Goal: Task Accomplishment & Management: Complete application form

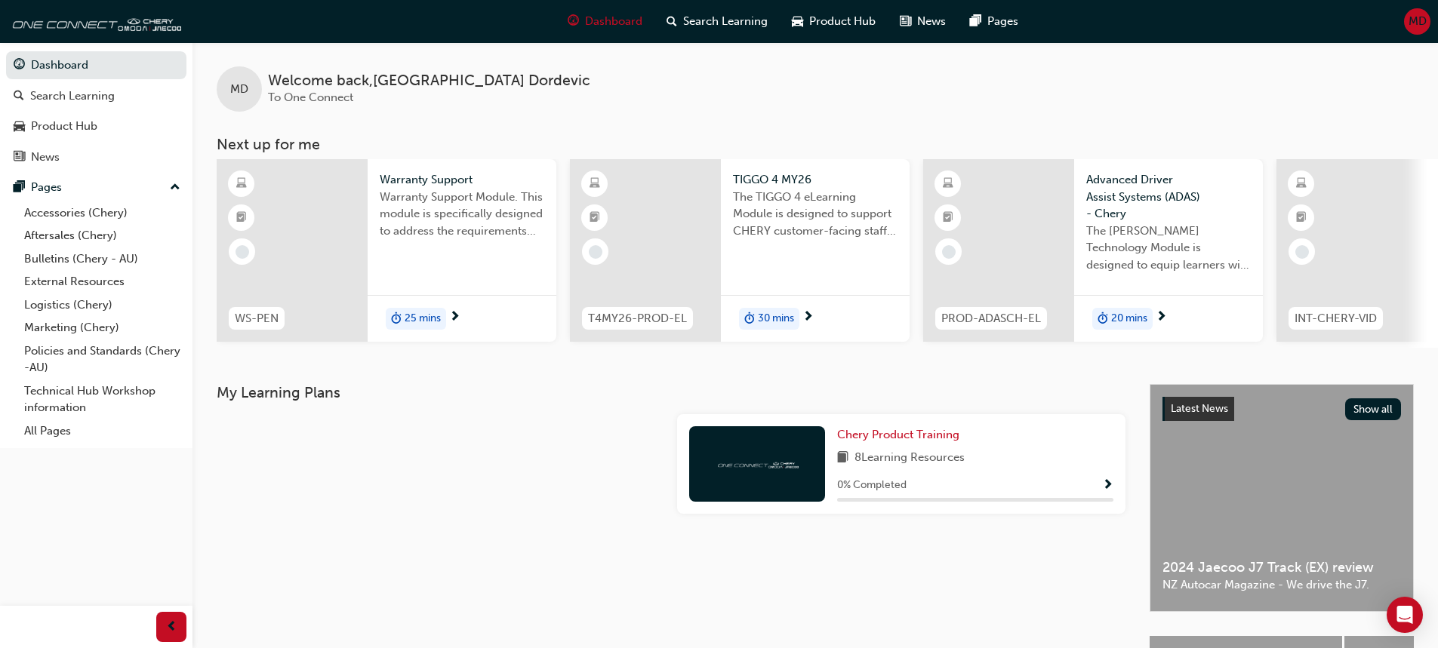
click at [425, 319] on span "25 mins" at bounding box center [422, 318] width 36 height 17
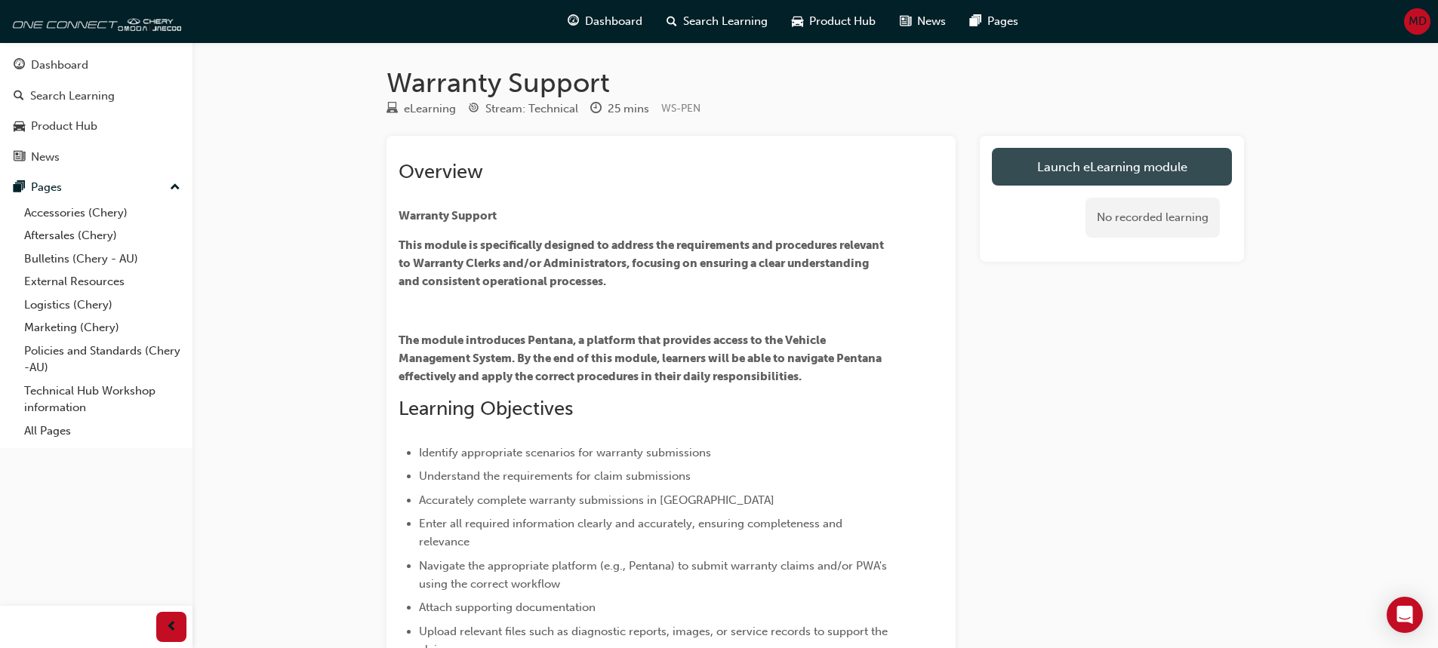
click at [1069, 167] on link "Launch eLearning module" at bounding box center [1112, 167] width 240 height 38
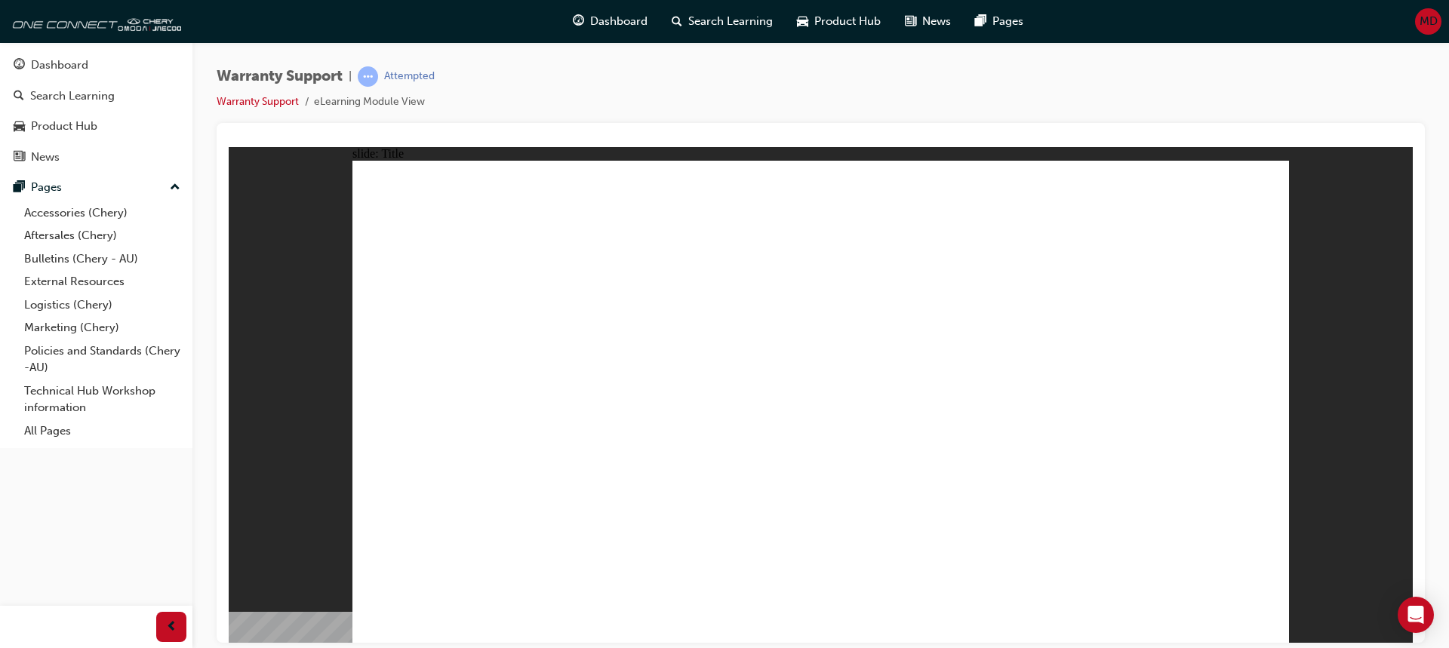
click at [178, 617] on div "button" at bounding box center [171, 627] width 30 height 30
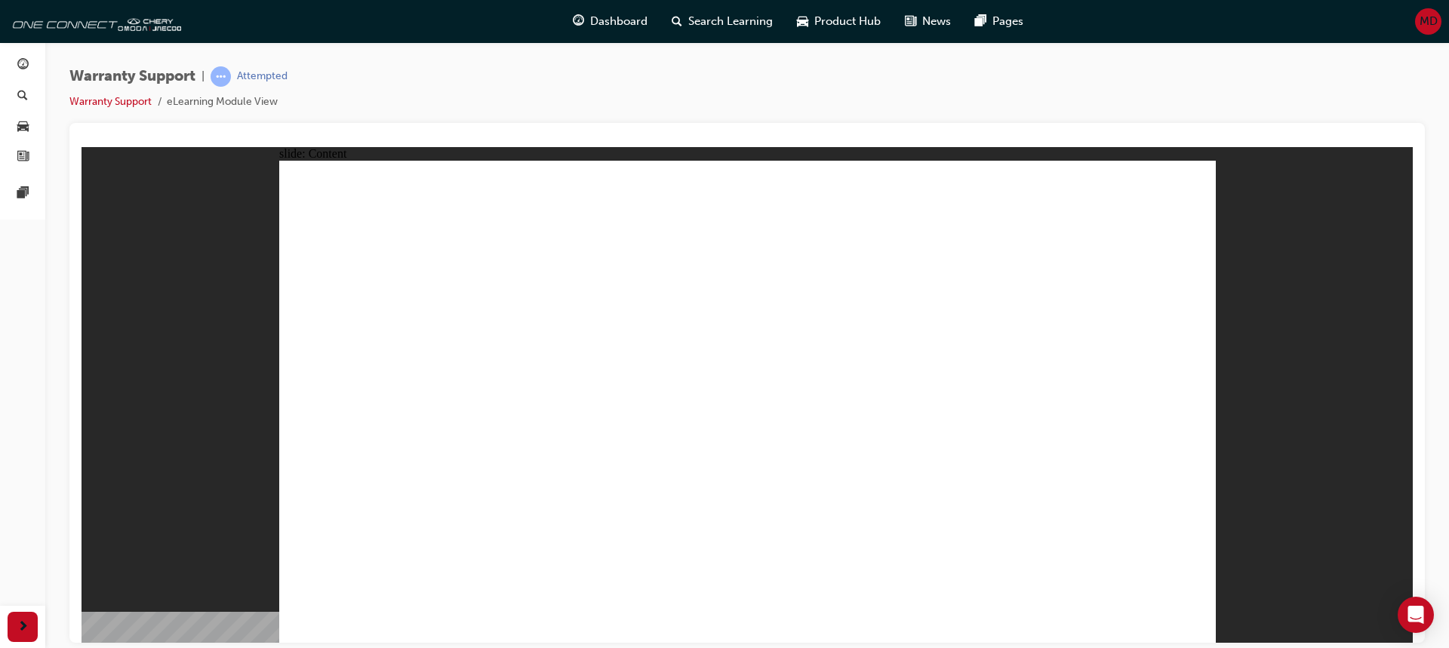
drag, startPoint x: 597, startPoint y: 596, endPoint x: 847, endPoint y: 561, distance: 252.3
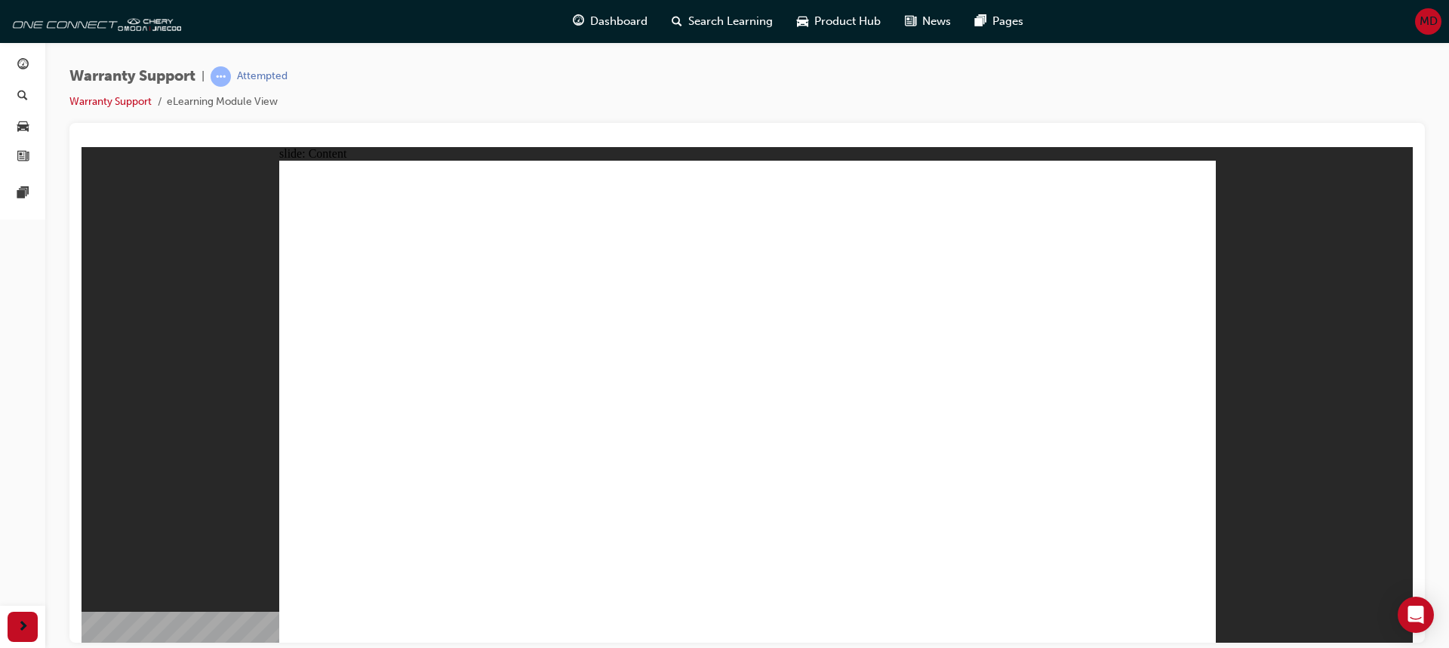
click at [1299, 414] on div "slide: Content Rectangle 1 Warranty Coverage Line 1 Warranty covers material or…" at bounding box center [746, 394] width 1331 height 496
click at [210, 312] on div "slide: Content Rectangle 1 Warranty Coverage Line 1 Warranty covers material or…" at bounding box center [746, 394] width 1331 height 496
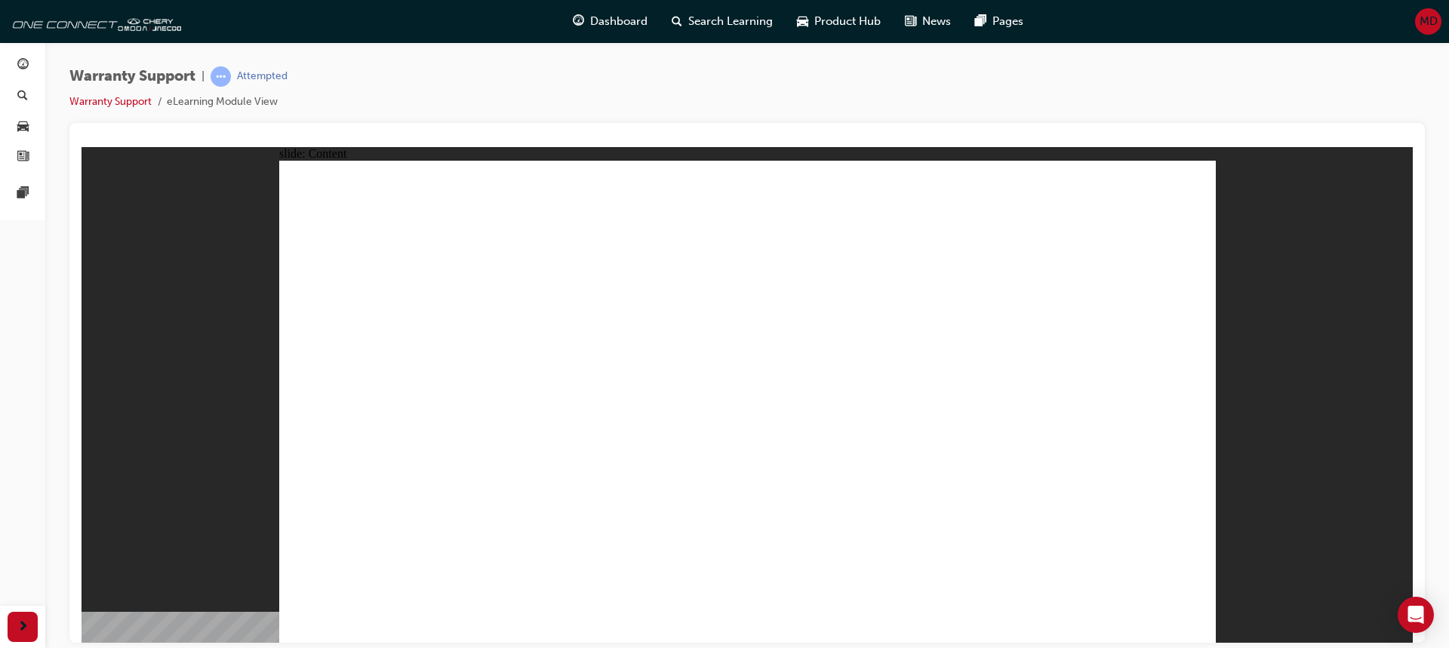
drag, startPoint x: 954, startPoint y: 430, endPoint x: 987, endPoint y: 423, distance: 34.1
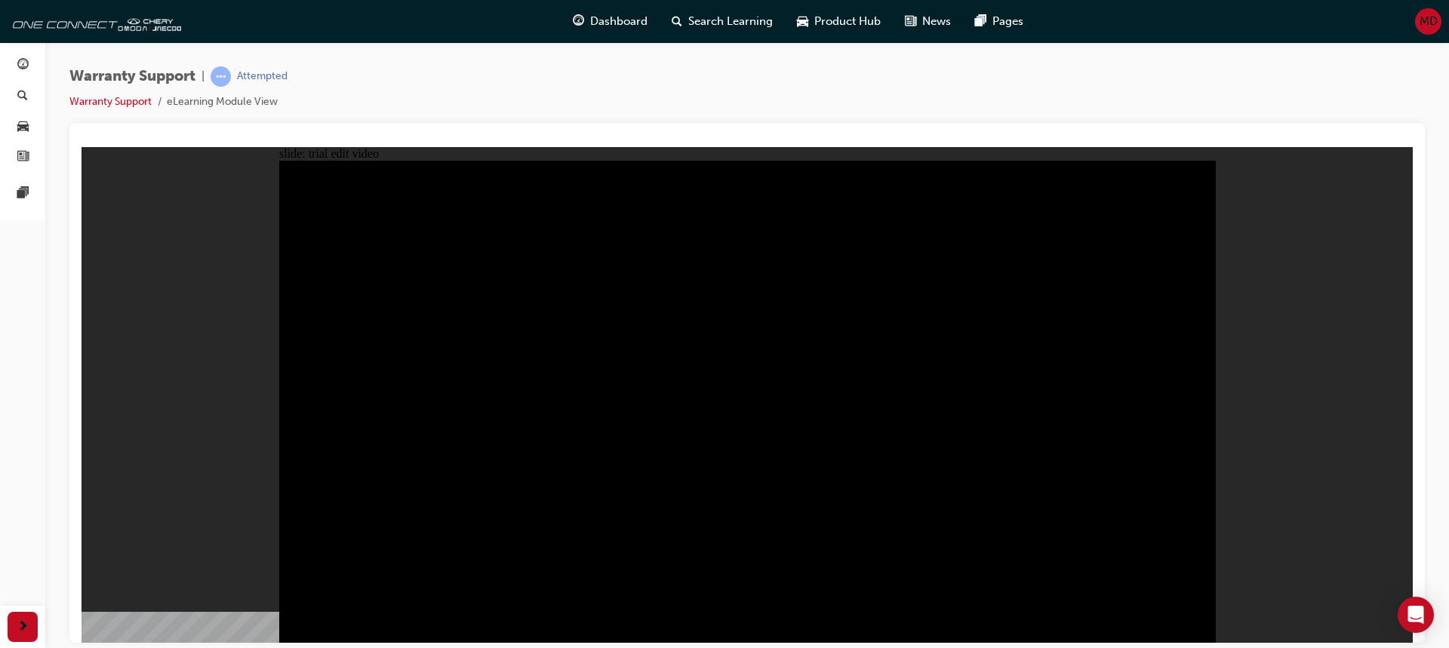
drag, startPoint x: 1143, startPoint y: 310, endPoint x: 1147, endPoint y: 318, distance: 8.8
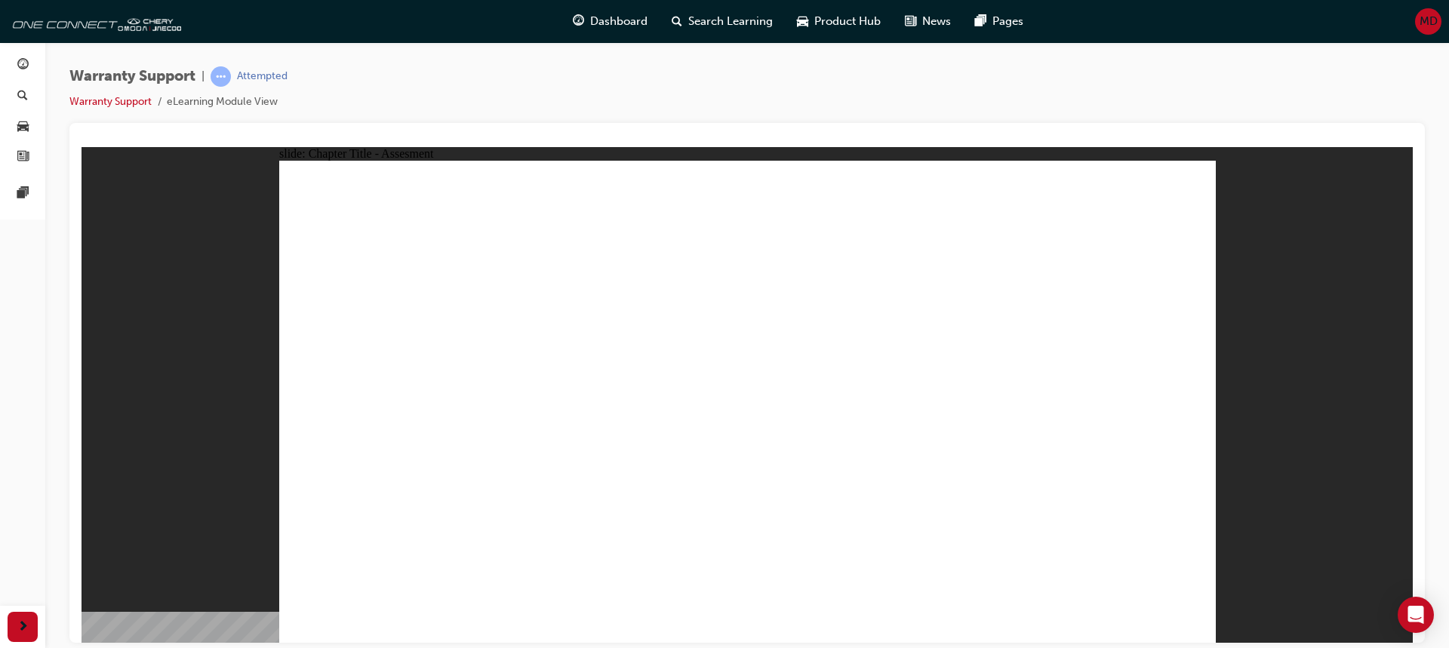
radio input "true"
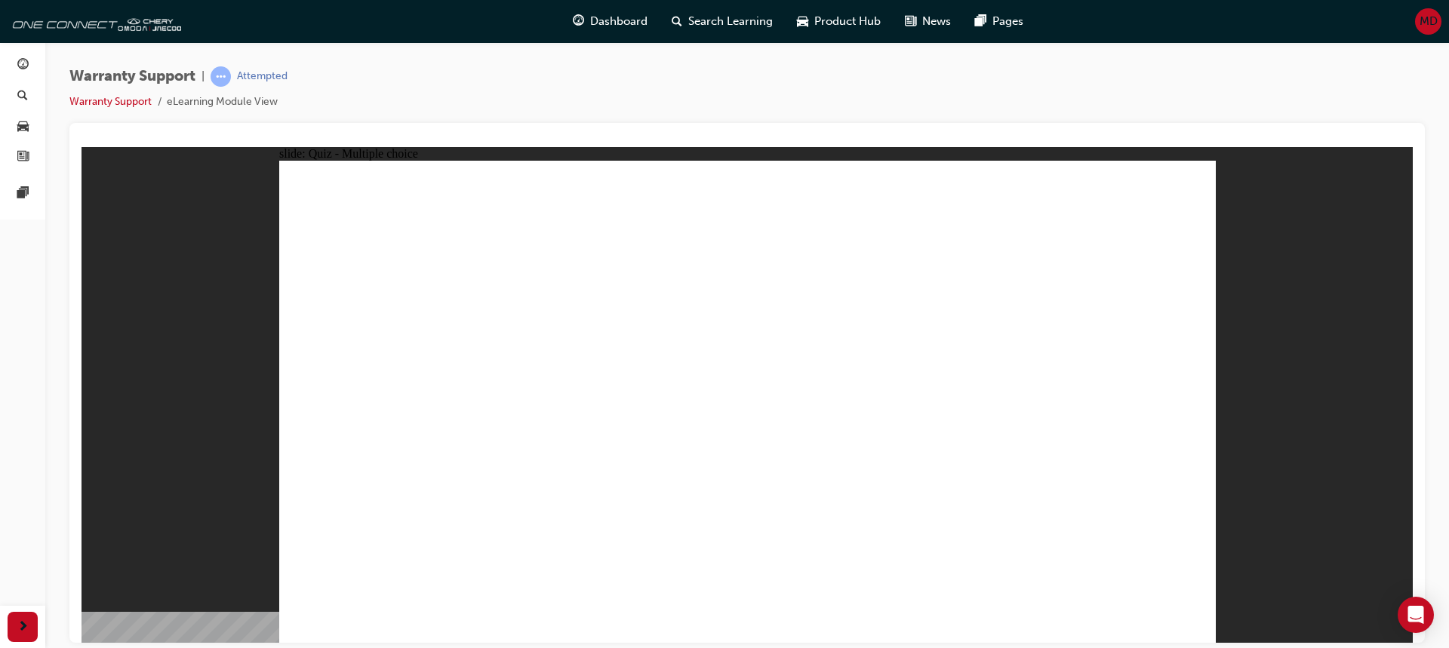
radio input "true"
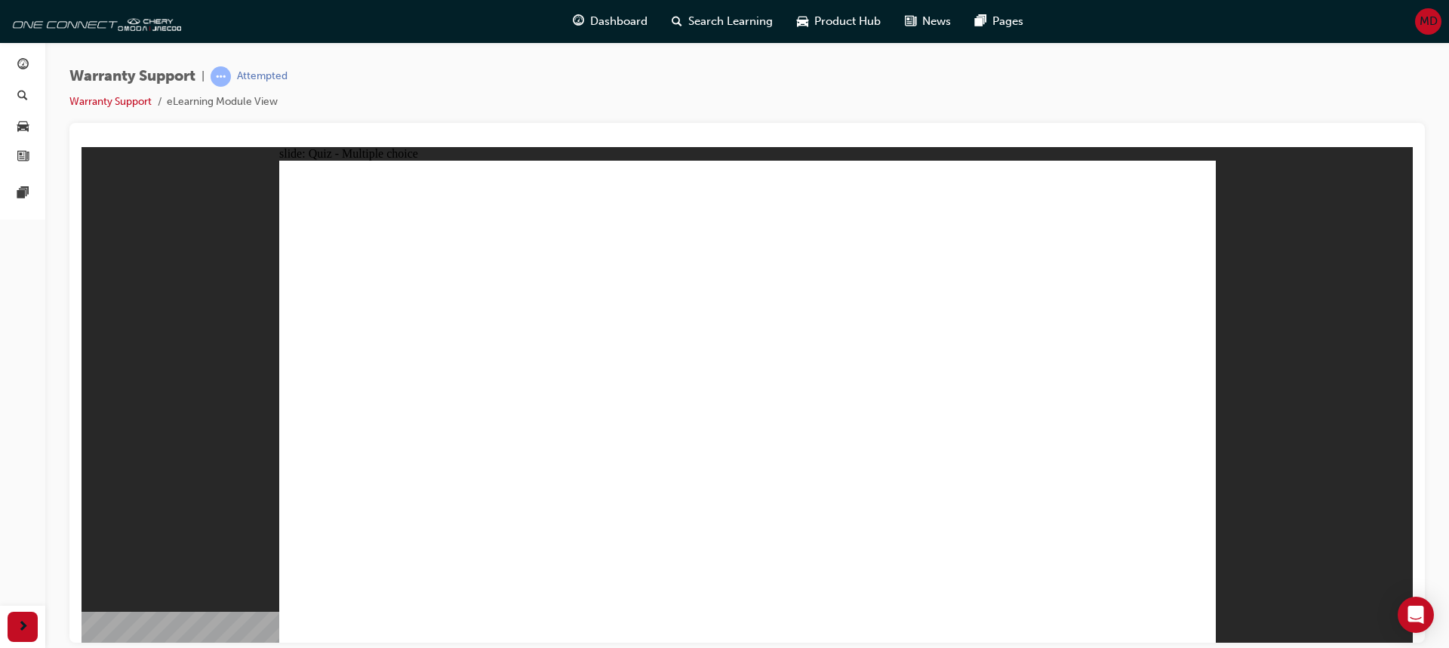
radio input "true"
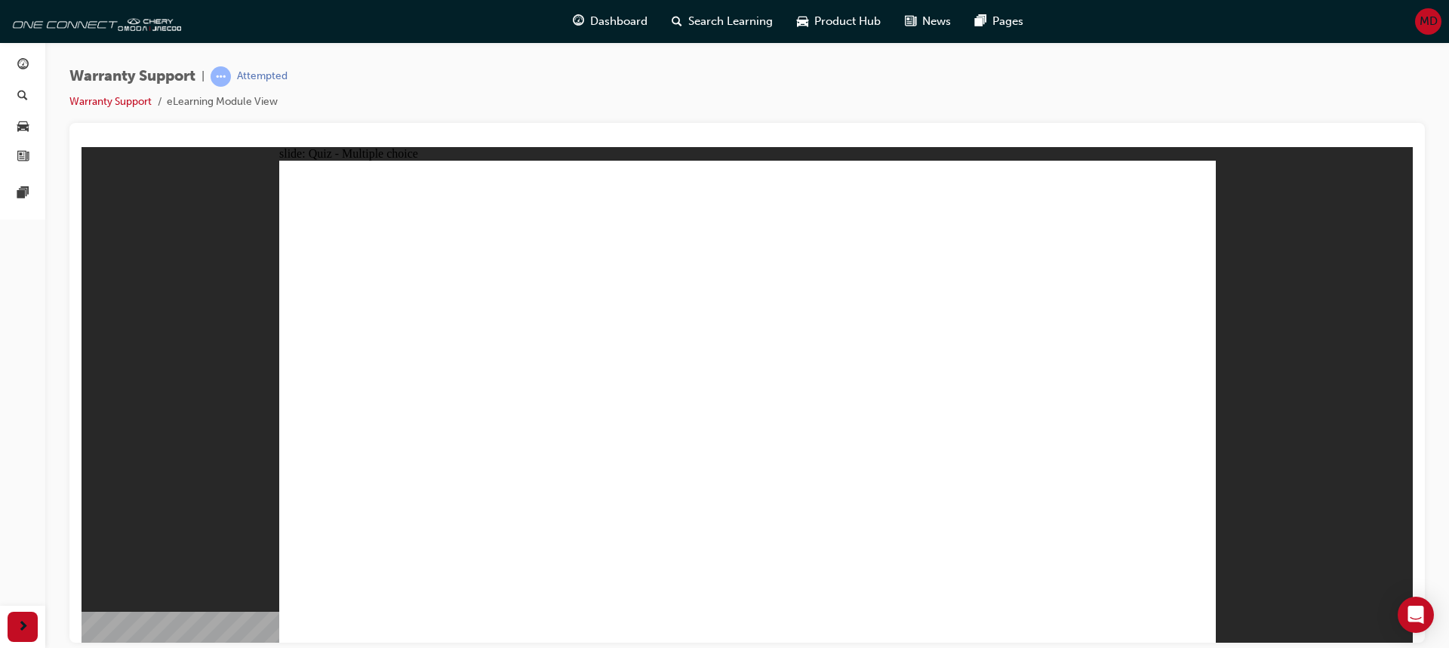
radio input "true"
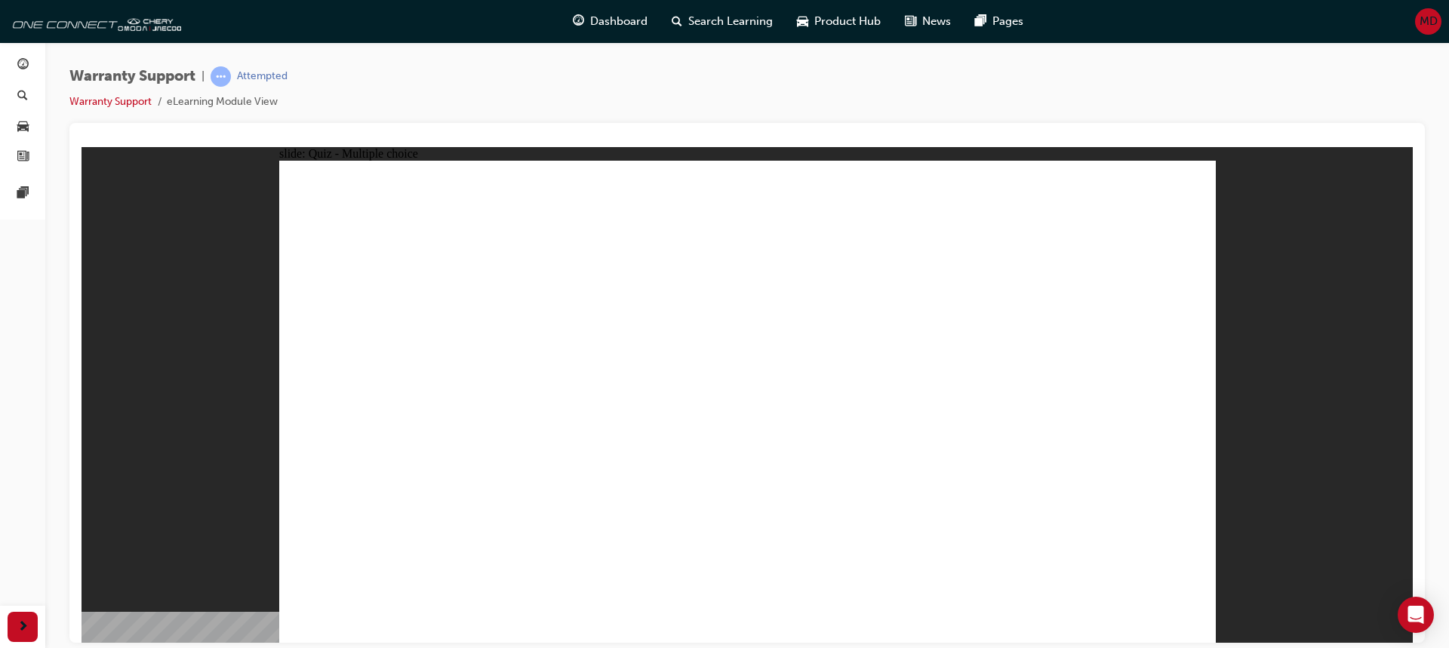
radio input "true"
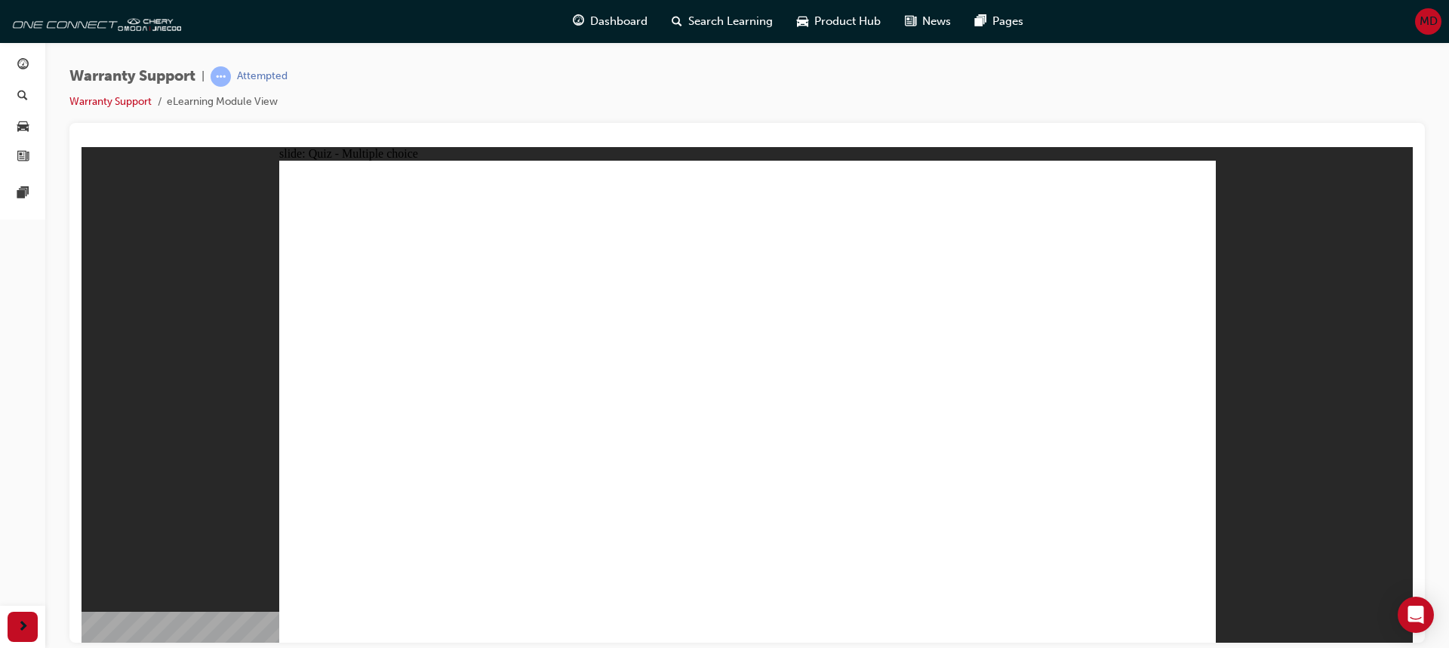
radio input "true"
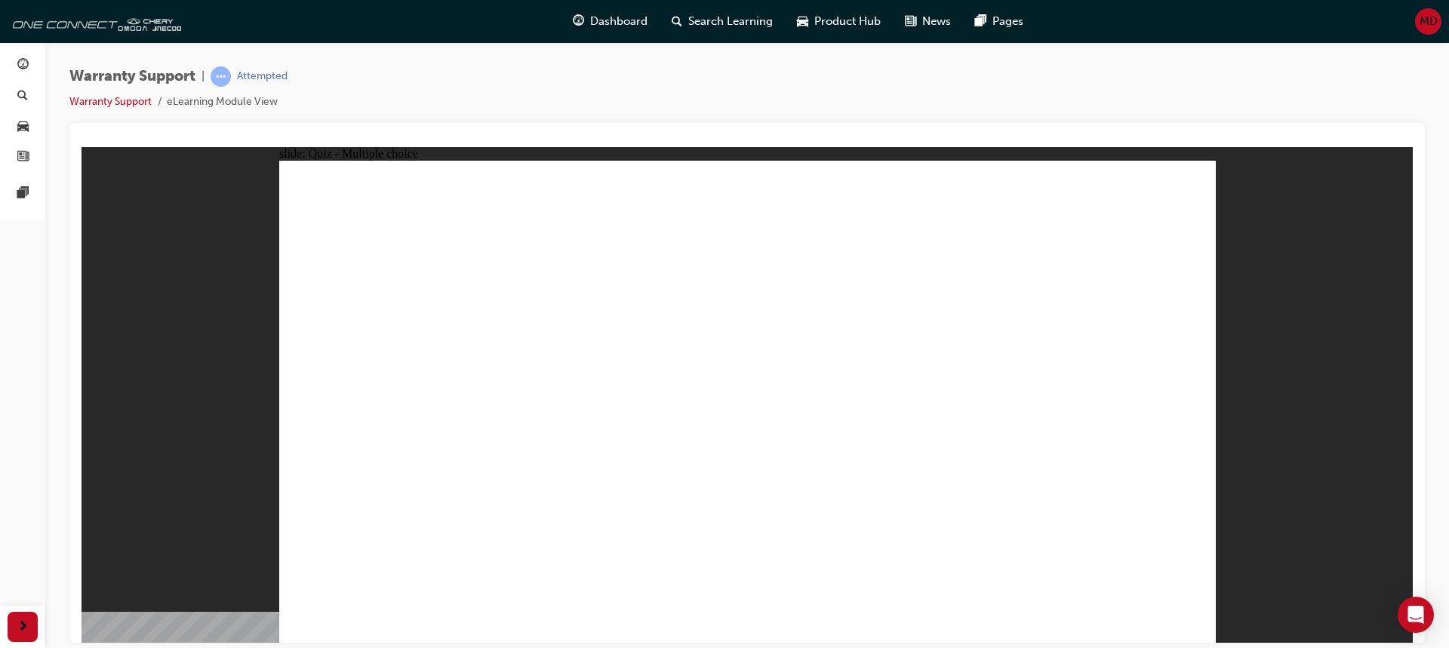
radio input "true"
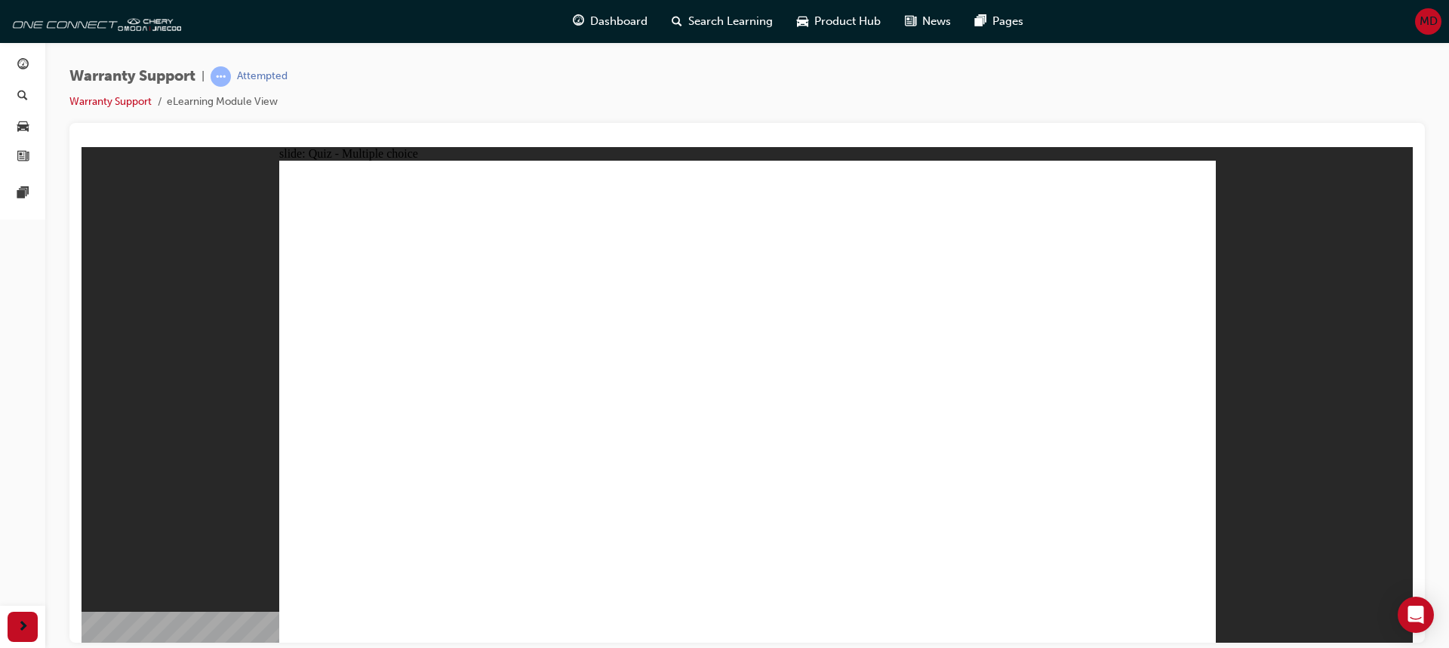
radio input "true"
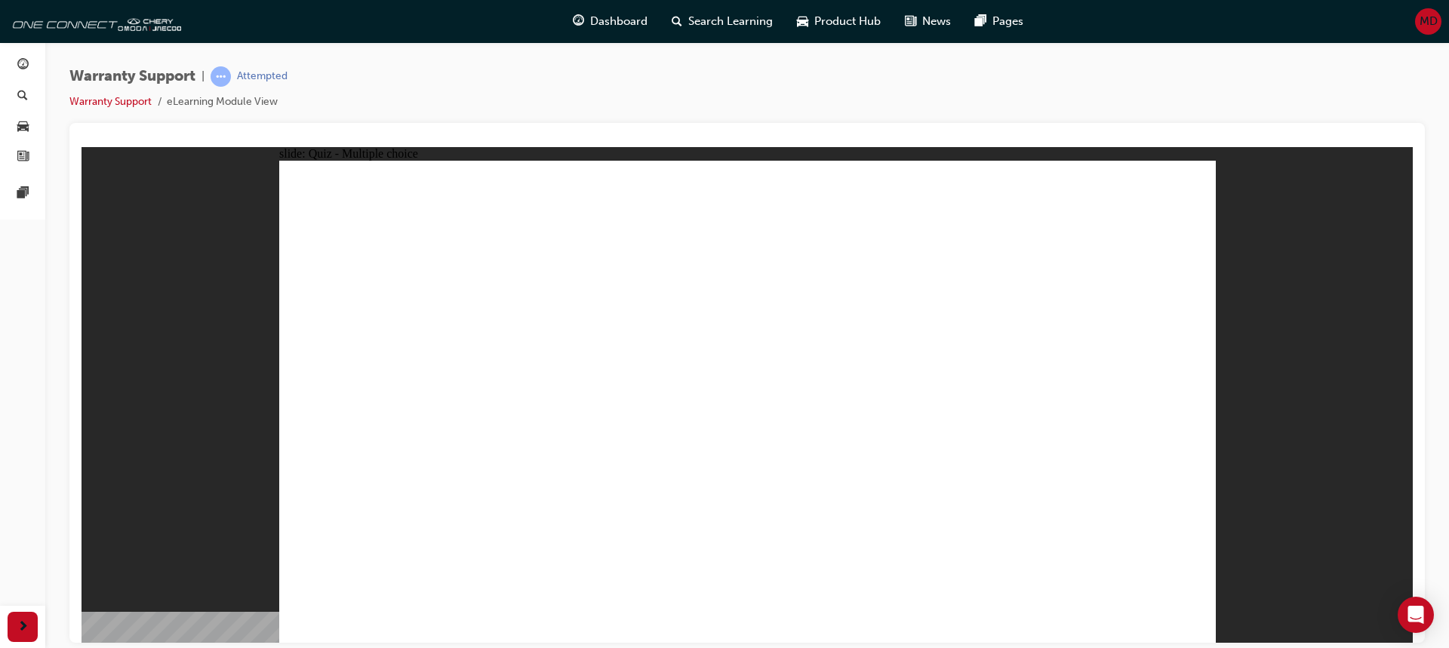
radio input "true"
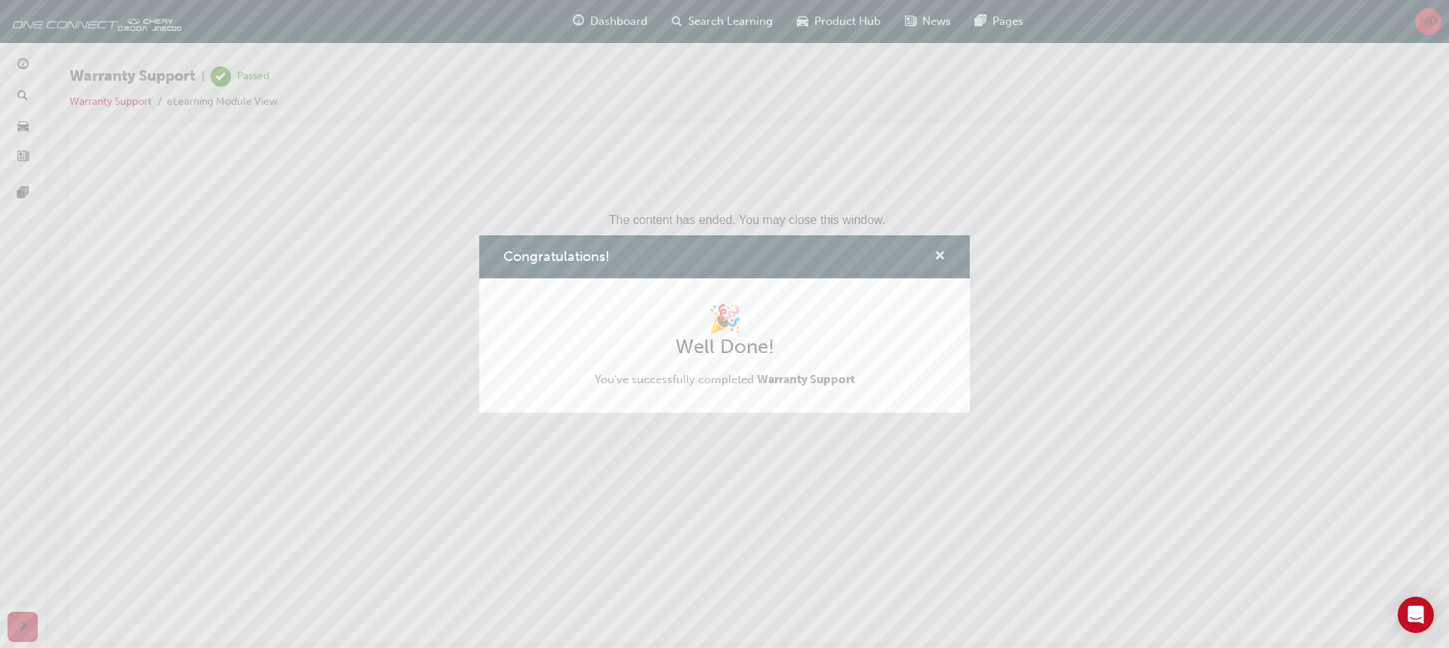
click at [941, 257] on span "cross-icon" at bounding box center [939, 258] width 11 height 14
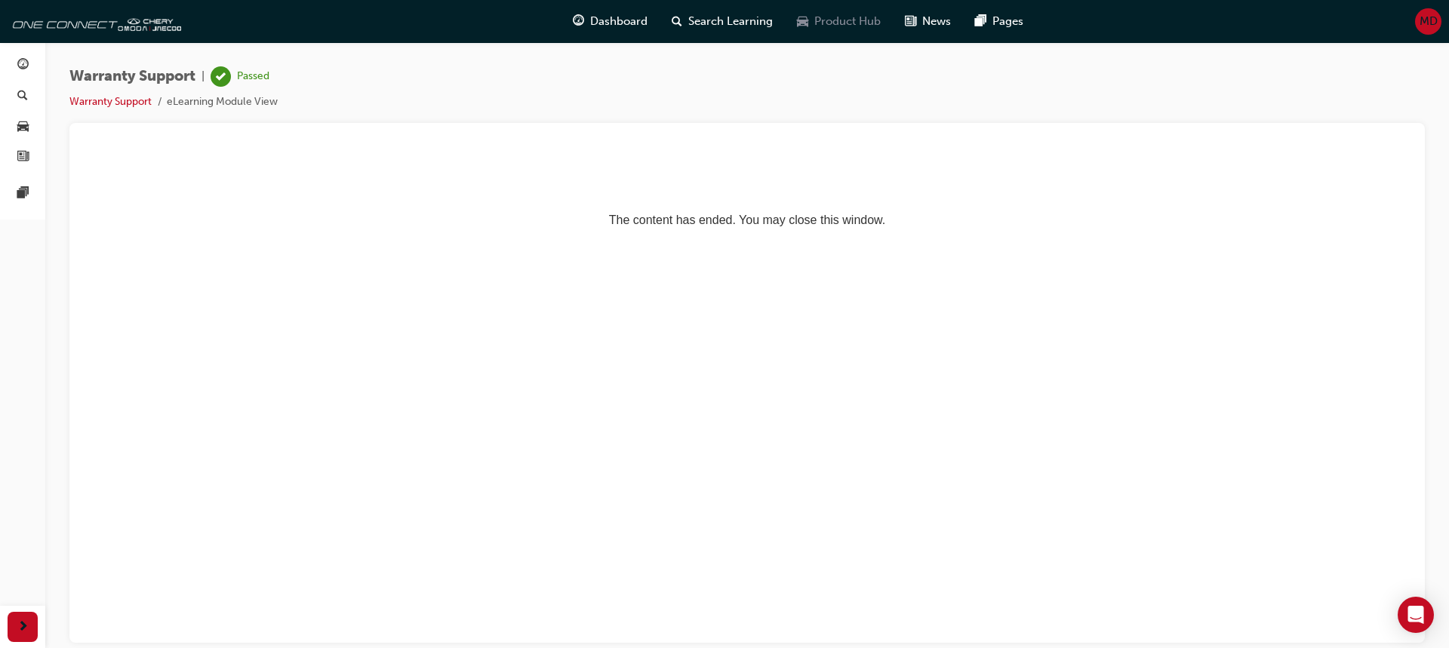
click at [853, 30] on div "Product Hub" at bounding box center [839, 21] width 108 height 31
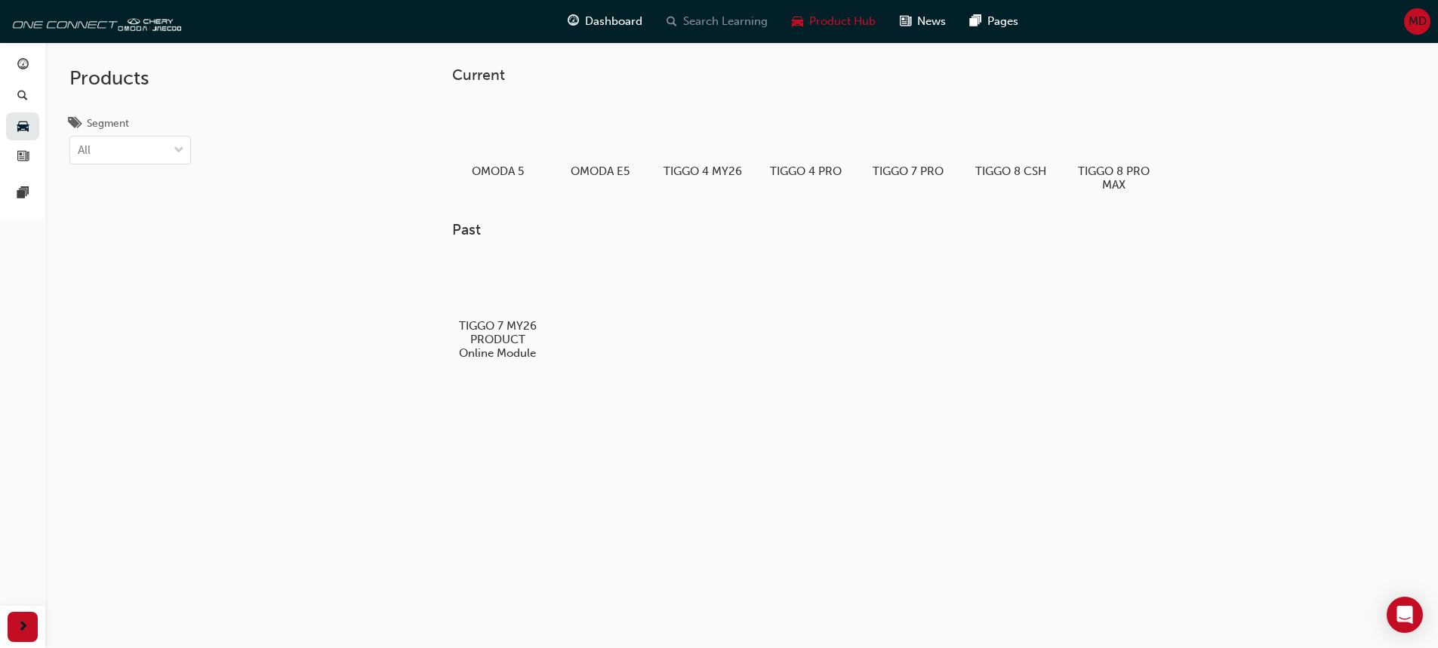
click at [693, 31] on div "Search Learning" at bounding box center [716, 21] width 125 height 31
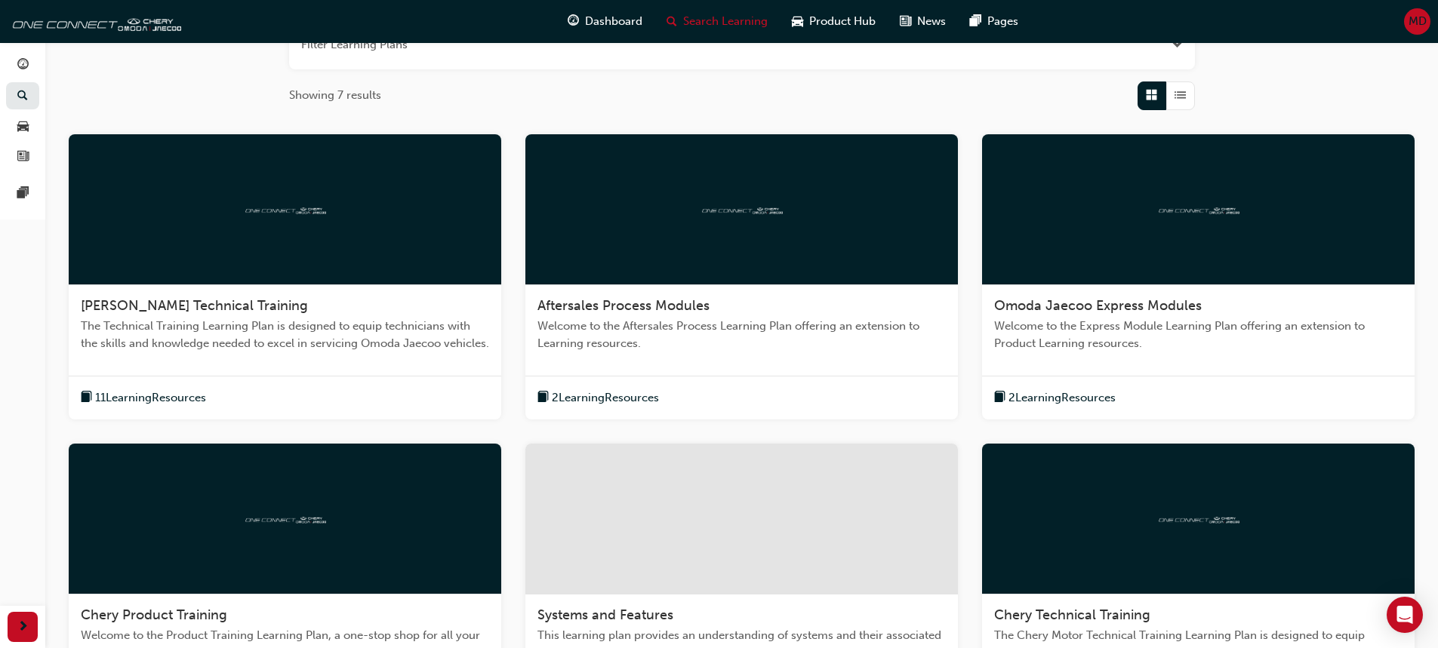
scroll to position [120, 0]
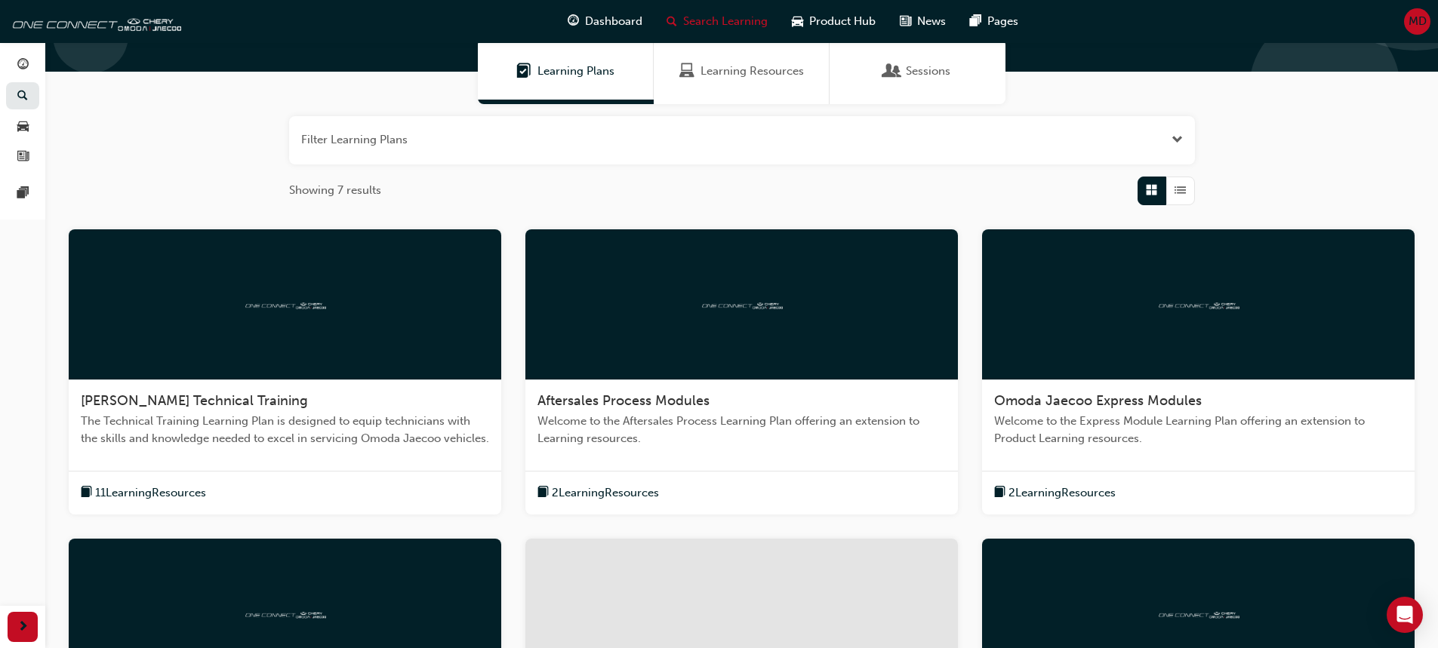
click at [1170, 132] on button "button" at bounding box center [742, 140] width 906 height 48
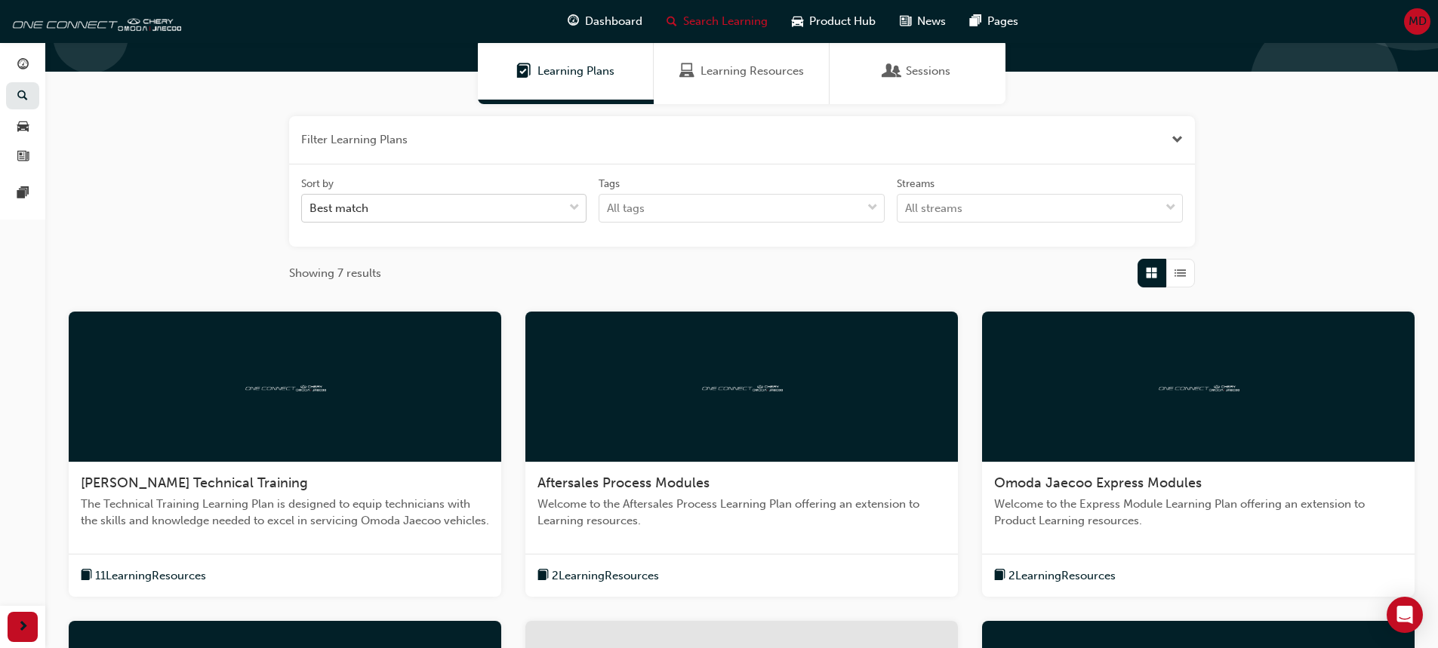
click at [570, 204] on span "down-icon" at bounding box center [574, 208] width 11 height 20
click at [311, 204] on input "Sort by Best match" at bounding box center [310, 207] width 2 height 13
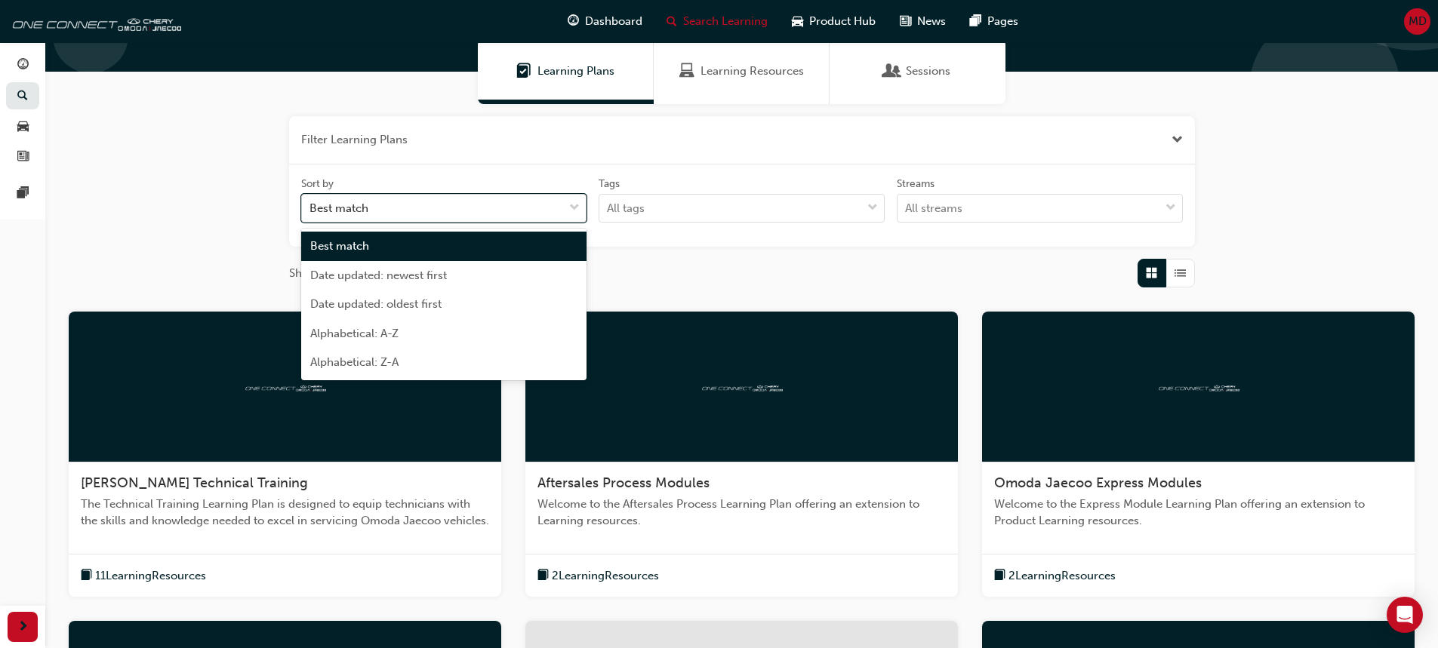
click at [570, 204] on span "down-icon" at bounding box center [574, 208] width 11 height 20
click at [311, 204] on input "Sort by option Best match focused, 1 of 5. 5 results available. Use Up and Down…" at bounding box center [310, 207] width 2 height 13
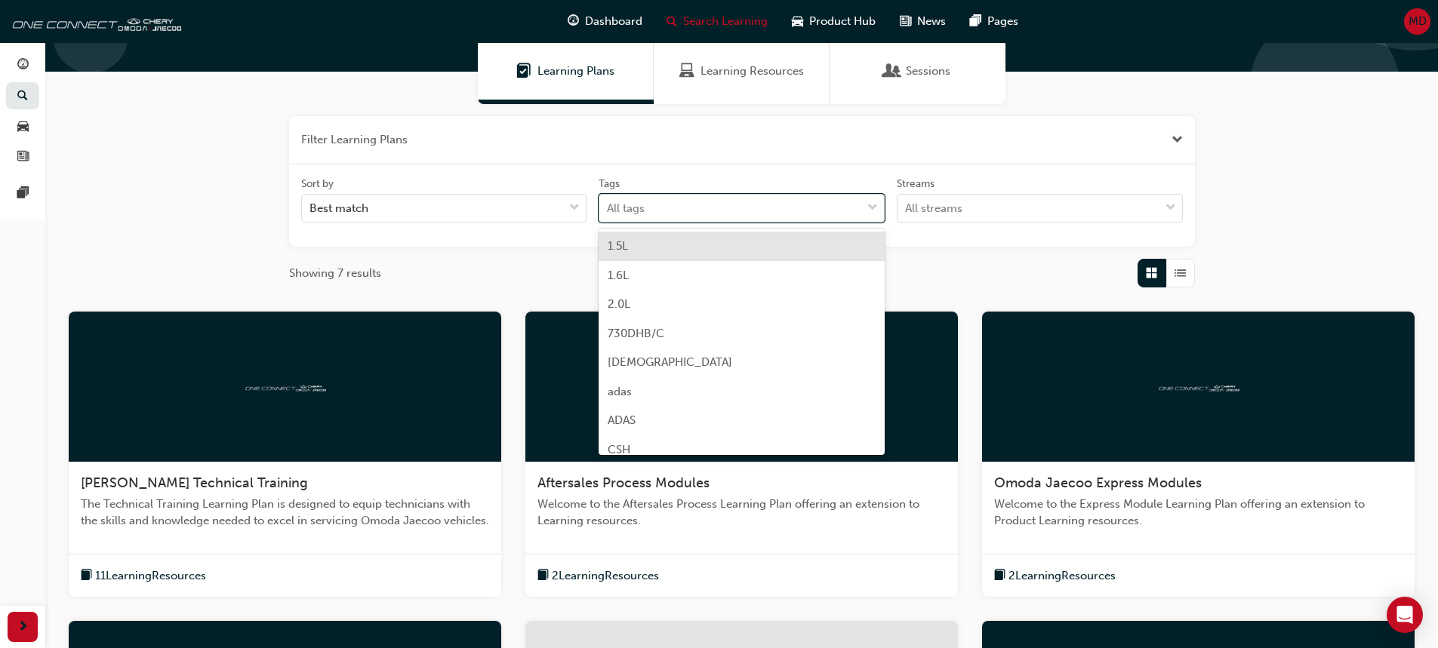
click at [860, 204] on div "All tags" at bounding box center [730, 208] width 262 height 26
click at [608, 204] on input "Tags option 1.5L focused, 1 of 38. 38 results available. Use Up and Down to cho…" at bounding box center [608, 207] width 2 height 13
click at [844, 216] on div "All tags" at bounding box center [730, 208] width 262 height 26
click at [608, 214] on input "Tags option 1.5L focused, 1 of 38. 38 results available. Use Up and Down to cho…" at bounding box center [608, 207] width 2 height 13
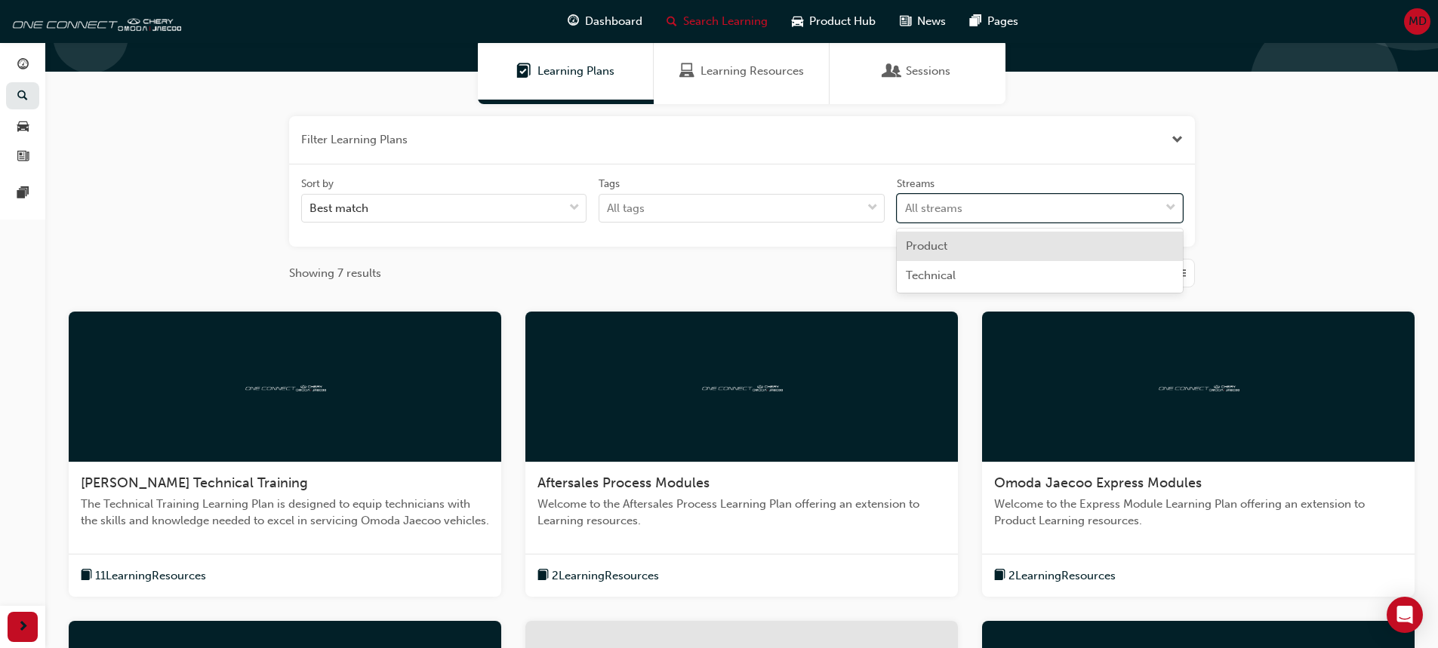
drag, startPoint x: 1072, startPoint y: 212, endPoint x: 1056, endPoint y: 217, distance: 16.5
click at [1069, 212] on div "All streams" at bounding box center [1028, 208] width 262 height 26
click at [906, 212] on input "Streams option Product focused, 1 of 2. 2 results available. Use Up and Down to…" at bounding box center [906, 207] width 2 height 13
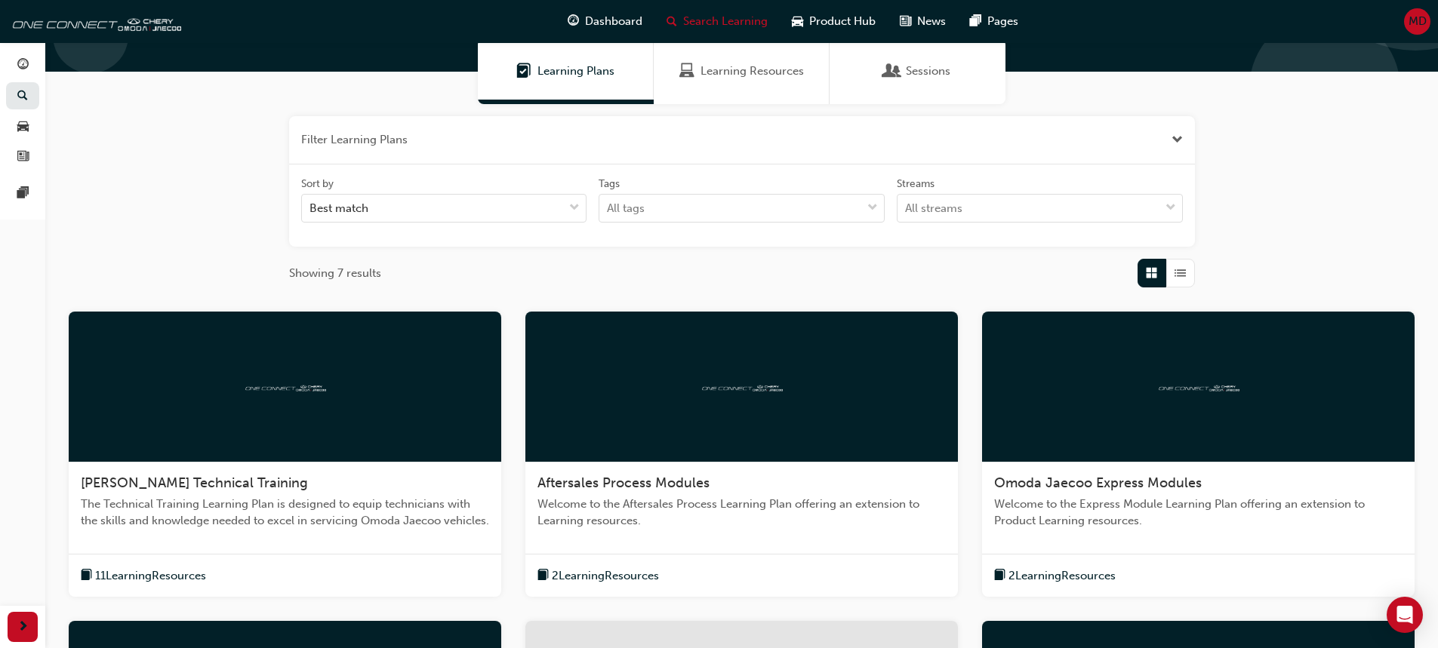
click at [824, 268] on div "Showing 7 results" at bounding box center [742, 273] width 906 height 29
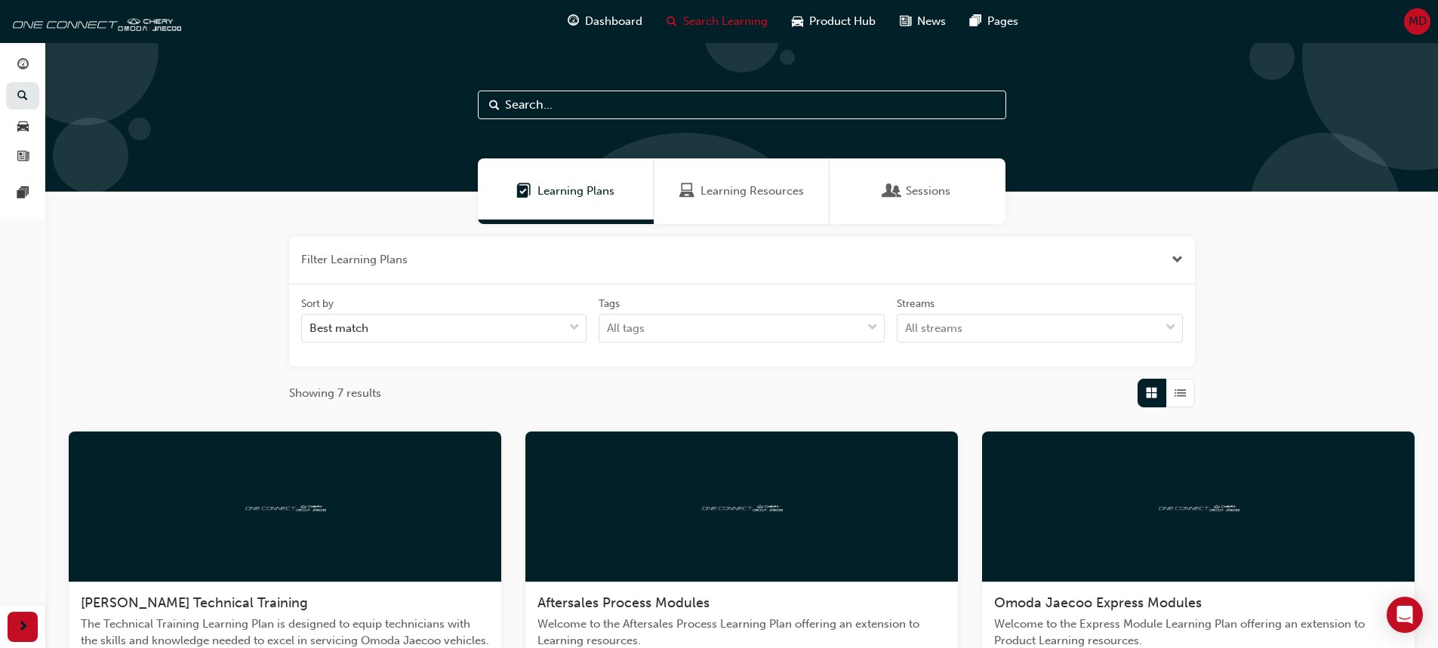
click at [535, 184] on div "Learning Plans" at bounding box center [565, 191] width 98 height 17
click at [588, 21] on span "Dashboard" at bounding box center [613, 21] width 57 height 17
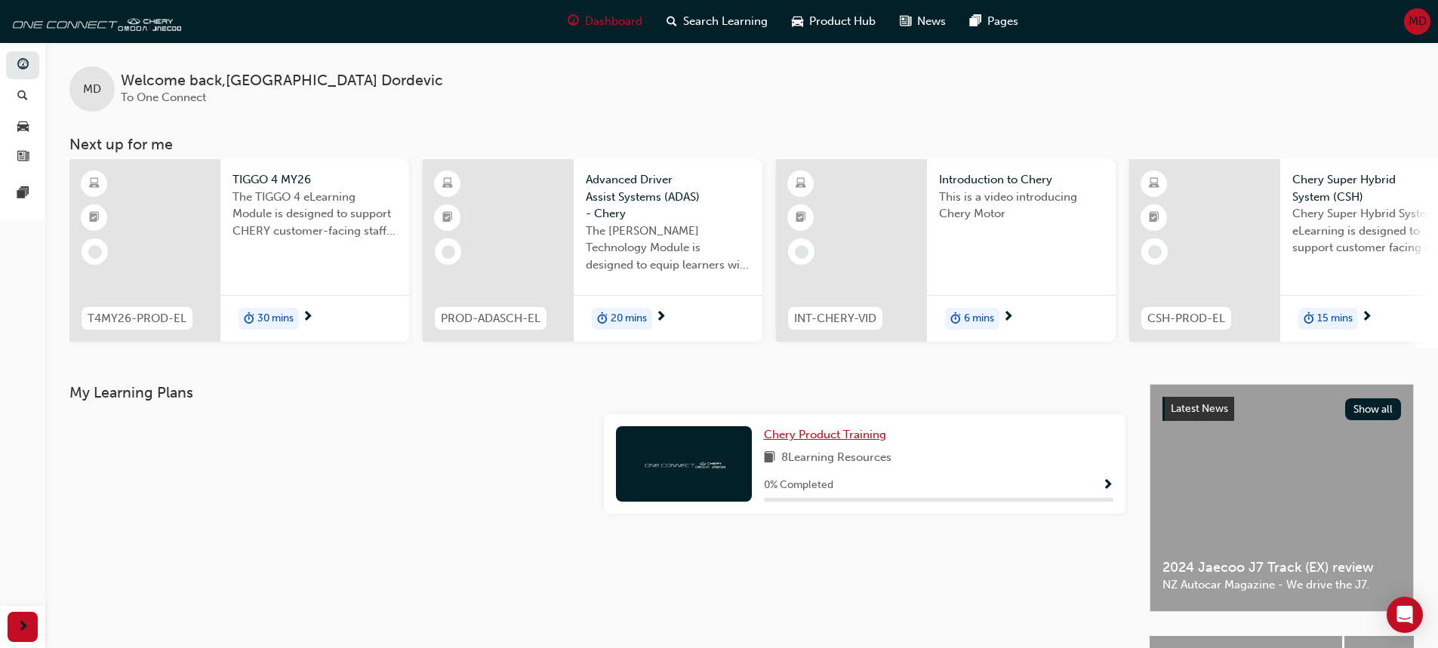
click at [813, 439] on span "Chery Product Training" at bounding box center [825, 435] width 122 height 14
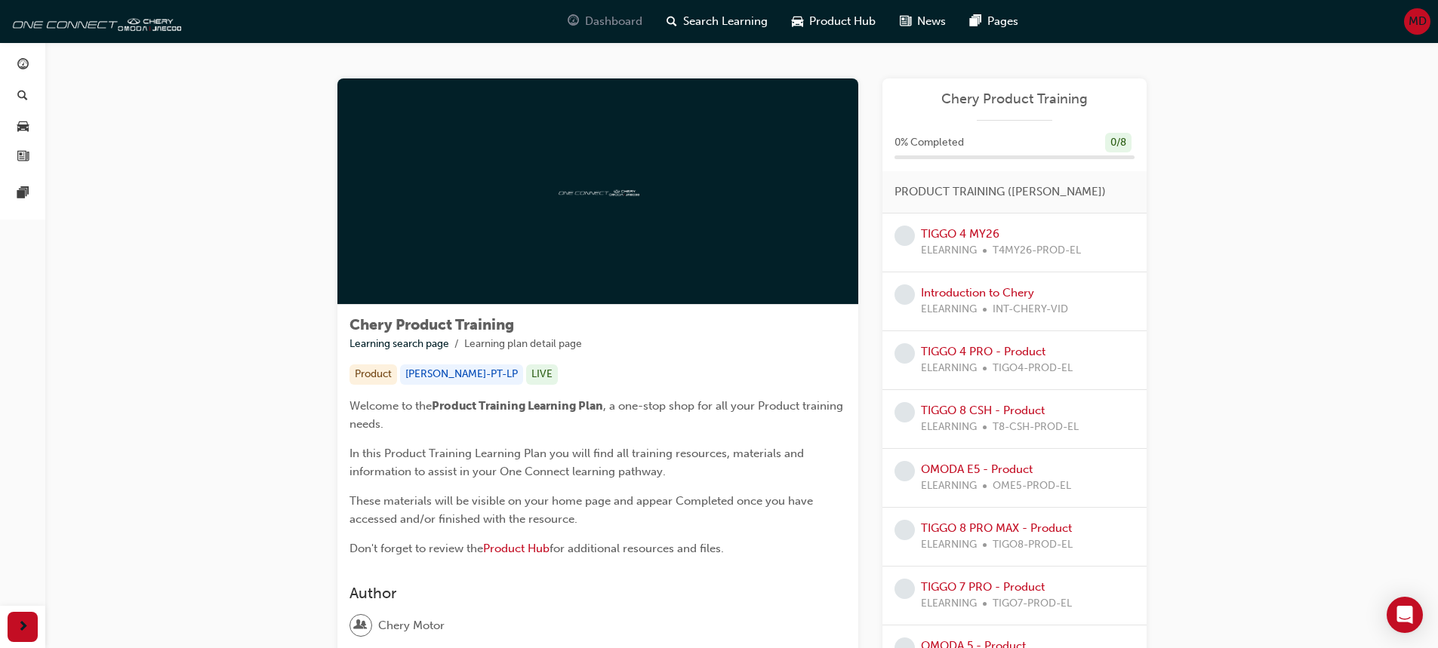
click at [598, 18] on span "Dashboard" at bounding box center [613, 21] width 57 height 17
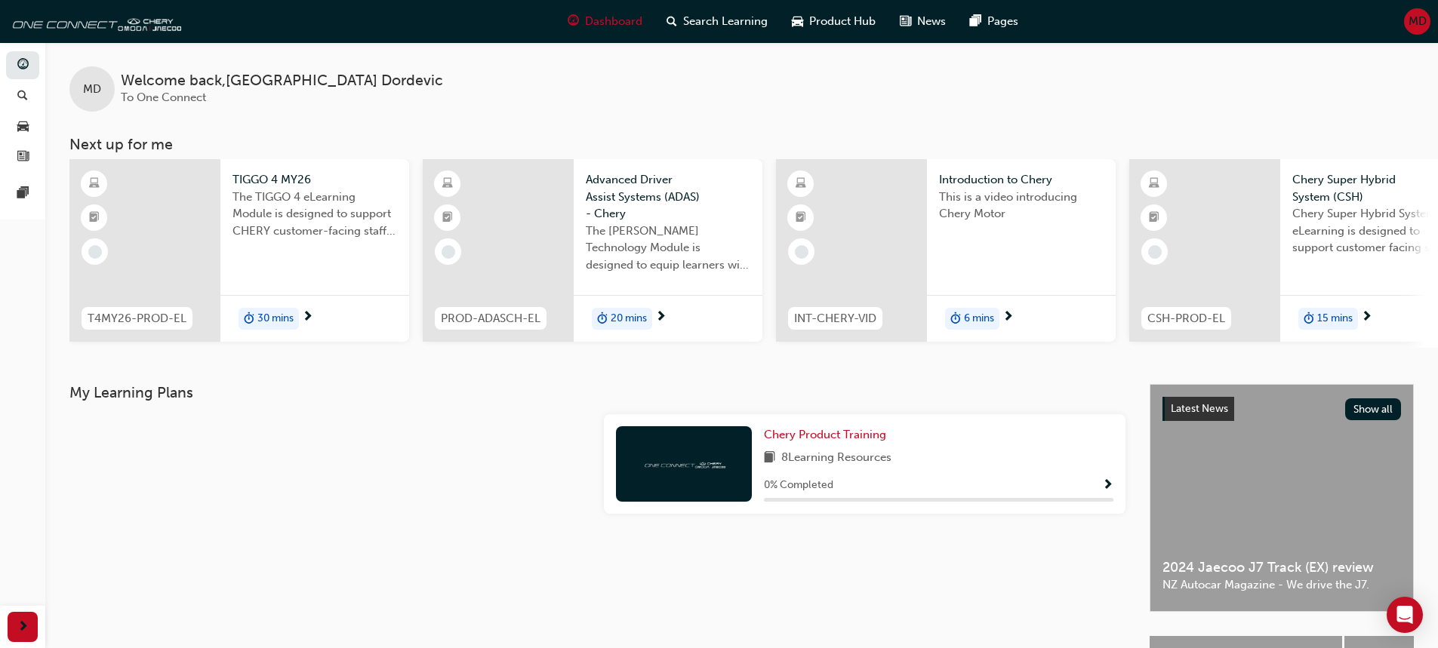
click at [1409, 23] on span "MD" at bounding box center [1417, 21] width 18 height 17
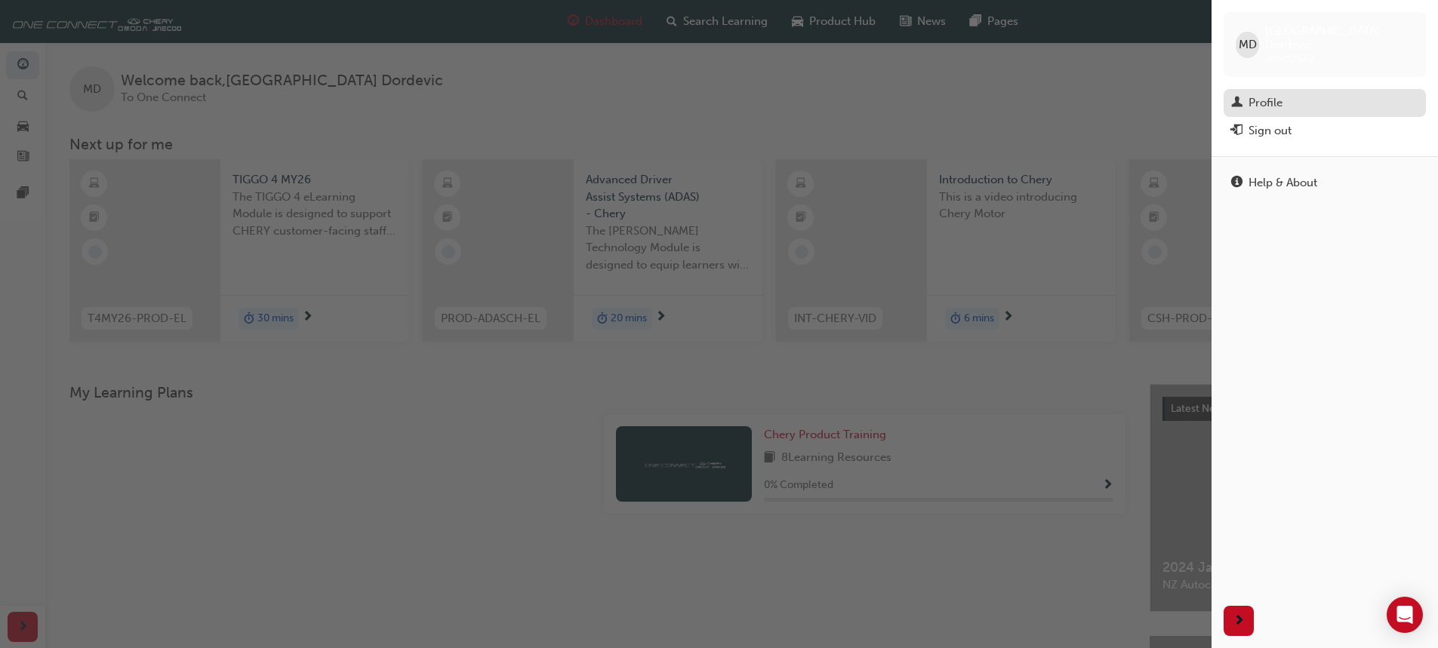
click at [1279, 94] on div "Profile" at bounding box center [1265, 102] width 34 height 17
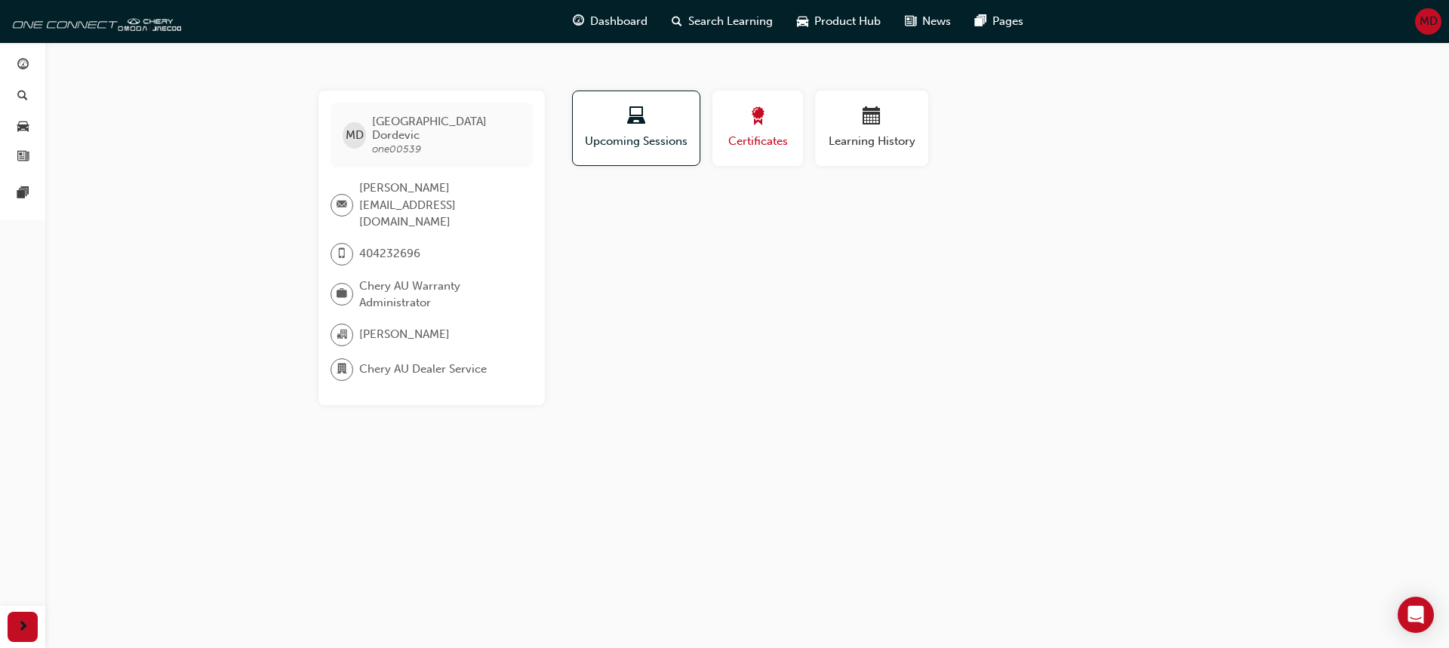
click at [765, 146] on span "Certificates" at bounding box center [758, 141] width 68 height 17
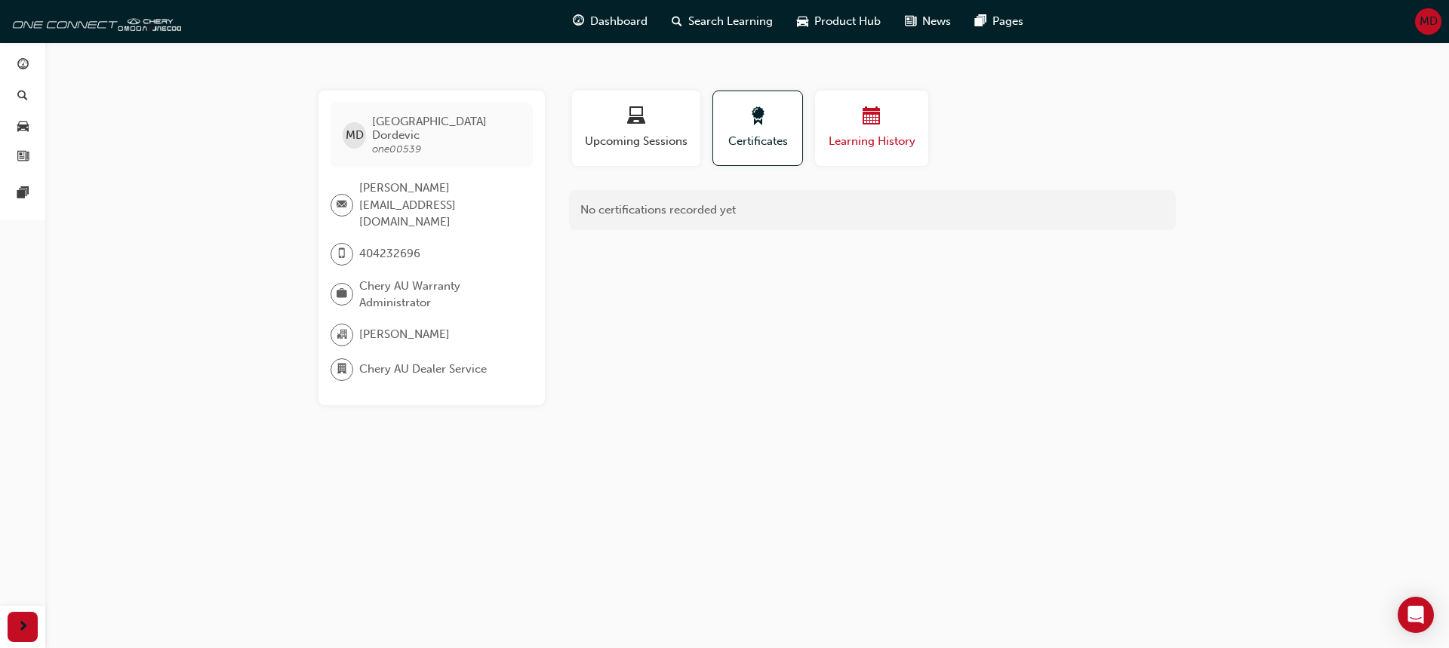
click at [865, 139] on span "Learning History" at bounding box center [871, 141] width 91 height 17
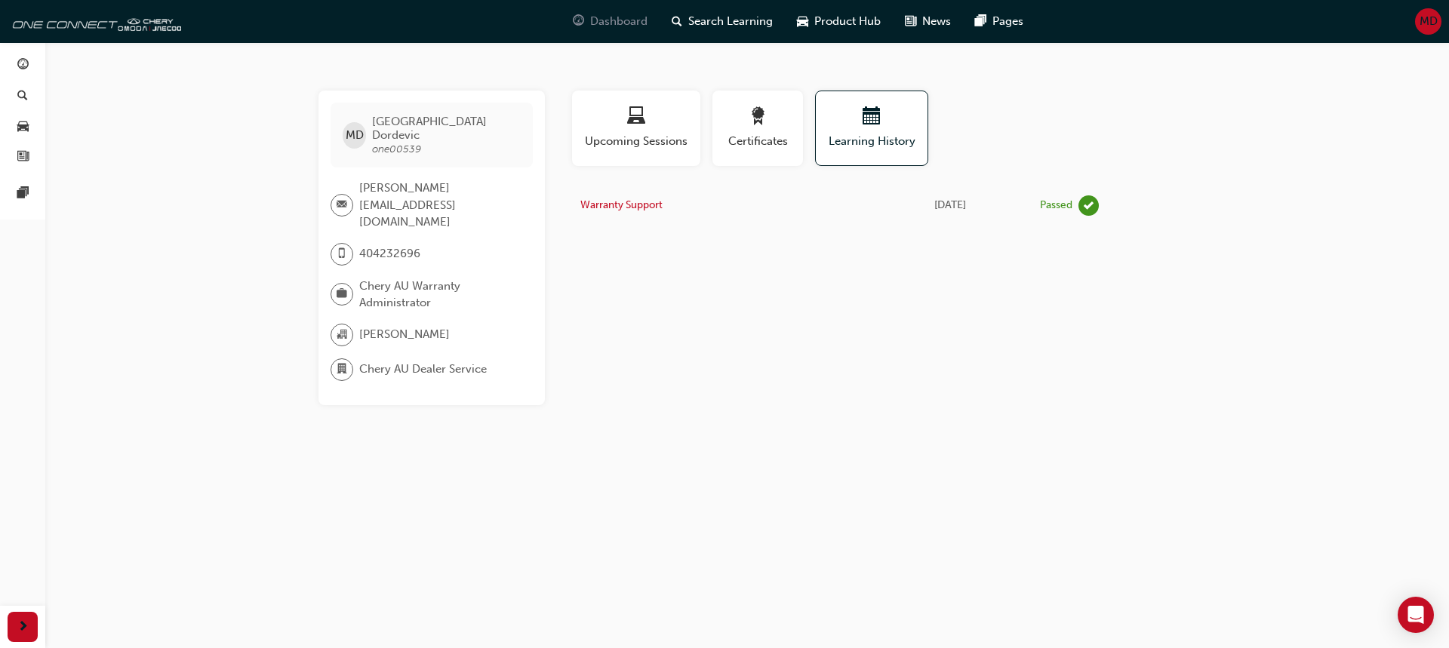
click at [629, 21] on span "Dashboard" at bounding box center [618, 21] width 57 height 17
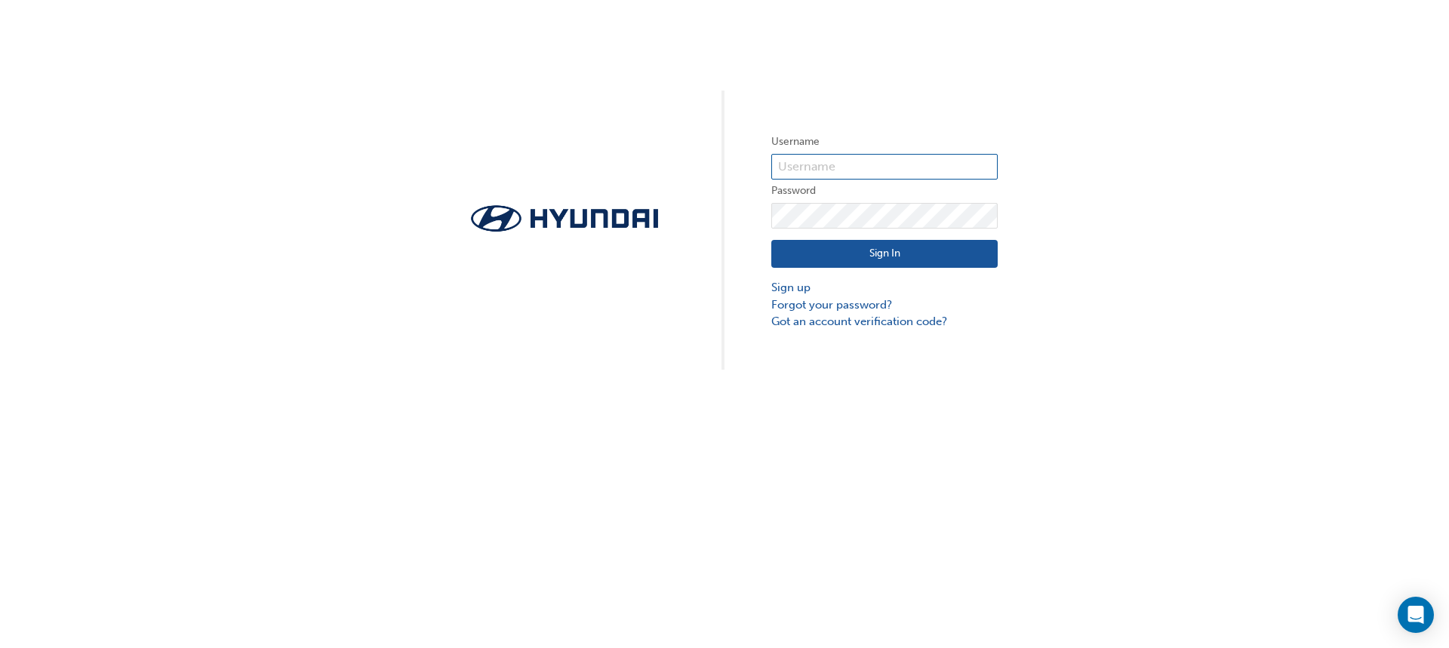
click at [826, 162] on input "text" at bounding box center [884, 167] width 226 height 26
click at [820, 170] on input "text" at bounding box center [884, 167] width 226 height 26
paste input "HAU3978VC5"
type input "HAU3978VC5"
click at [820, 244] on button "Sign In" at bounding box center [884, 254] width 226 height 29
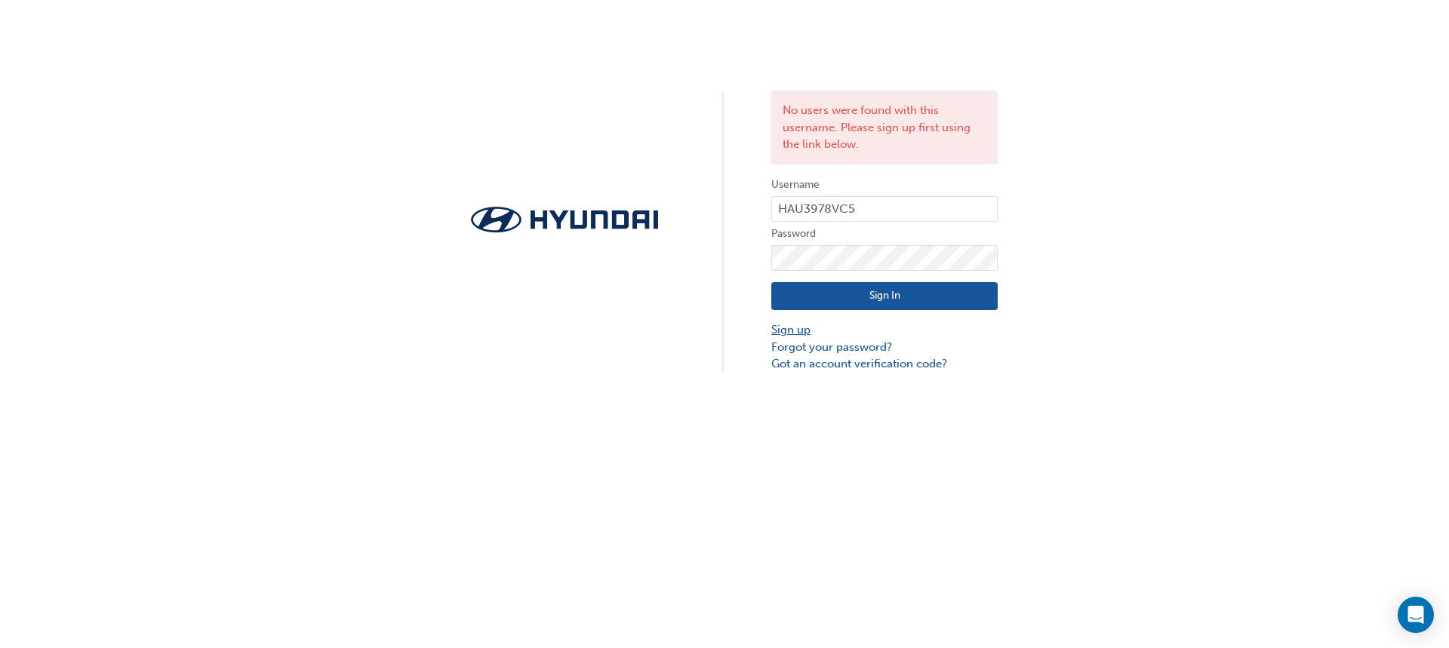
click at [800, 330] on link "Sign up" at bounding box center [884, 329] width 226 height 17
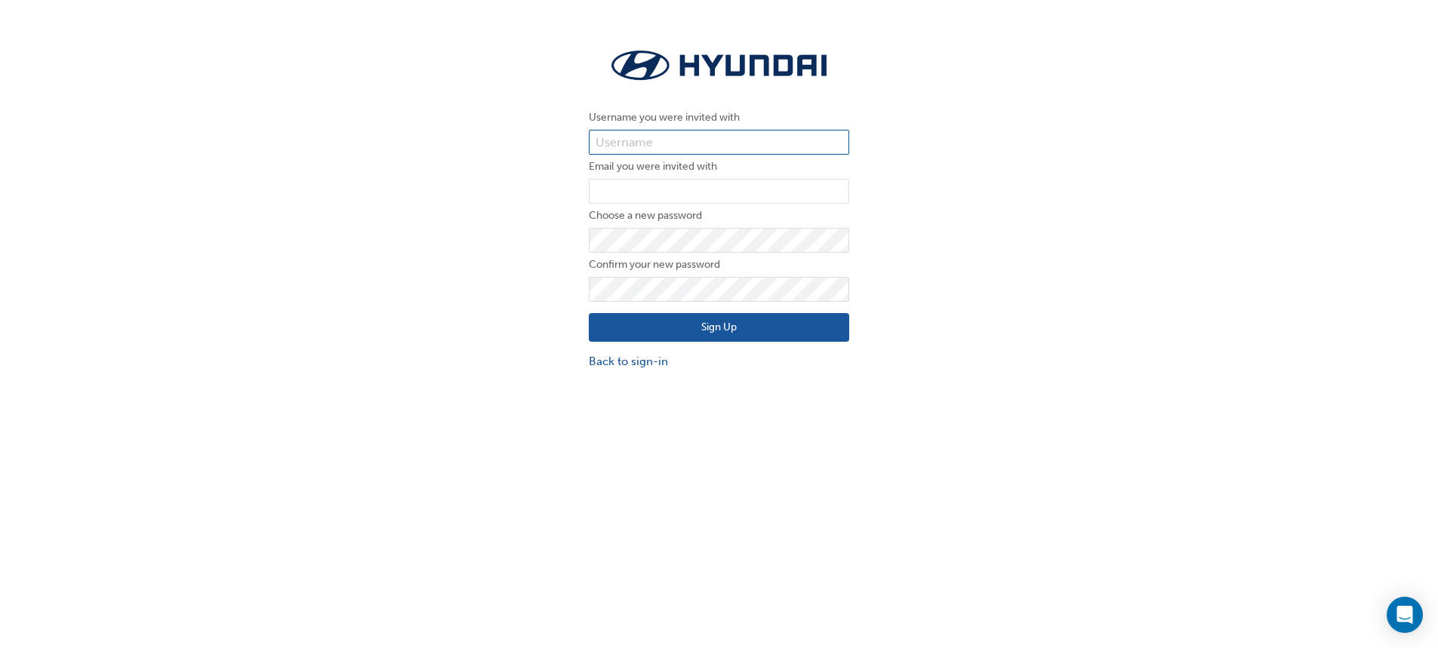
click at [618, 140] on input "text" at bounding box center [719, 143] width 260 height 26
paste input "hTuv7!wer"
type input "hTuv7!wer"
drag, startPoint x: 651, startPoint y: 134, endPoint x: 577, endPoint y: 140, distance: 74.2
click at [577, 140] on div "Username you were invited with hTuv7!wer Email you were invited with Choose a n…" at bounding box center [718, 207] width 283 height 347
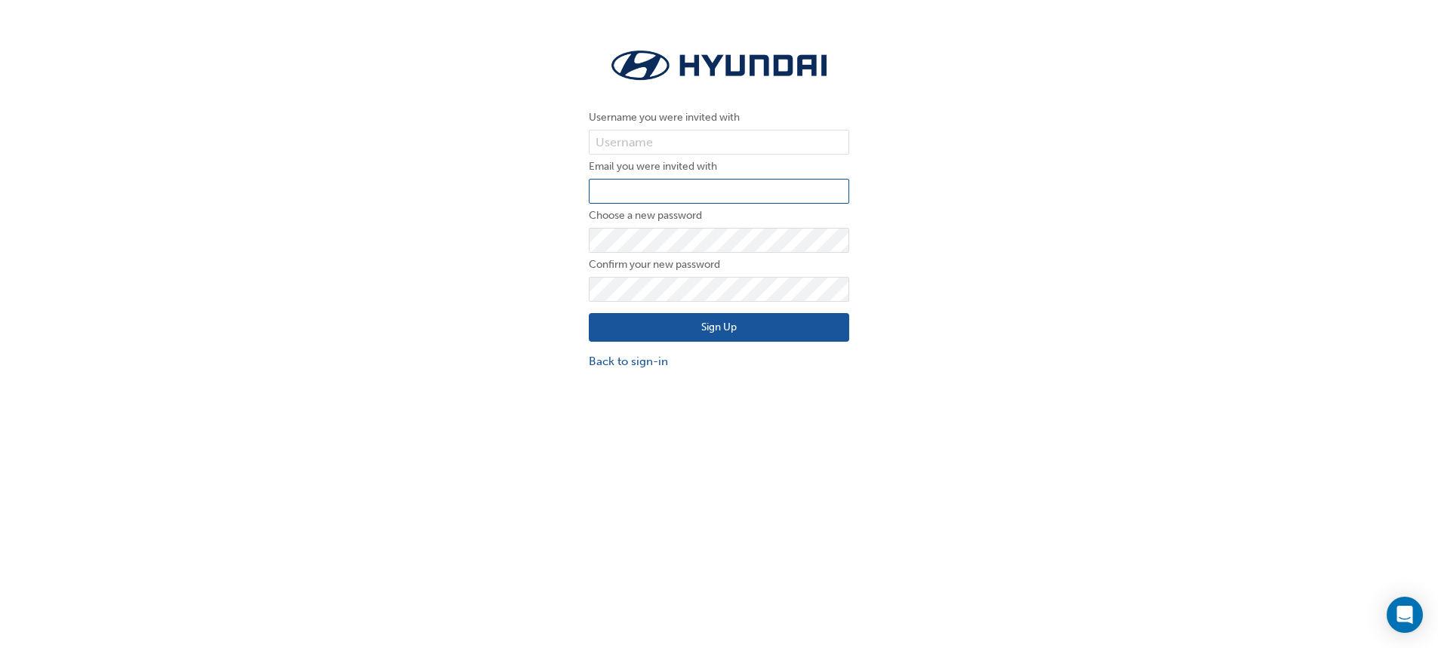
click at [647, 180] on input "email" at bounding box center [719, 192] width 260 height 26
paste input "[PERSON_NAME][EMAIL_ADDRESS][DOMAIN_NAME]"
type input "[PERSON_NAME][EMAIL_ADDRESS][DOMAIN_NAME]"
click at [633, 146] on input "text" at bounding box center [719, 143] width 260 height 26
paste input "HAU3978VC5"
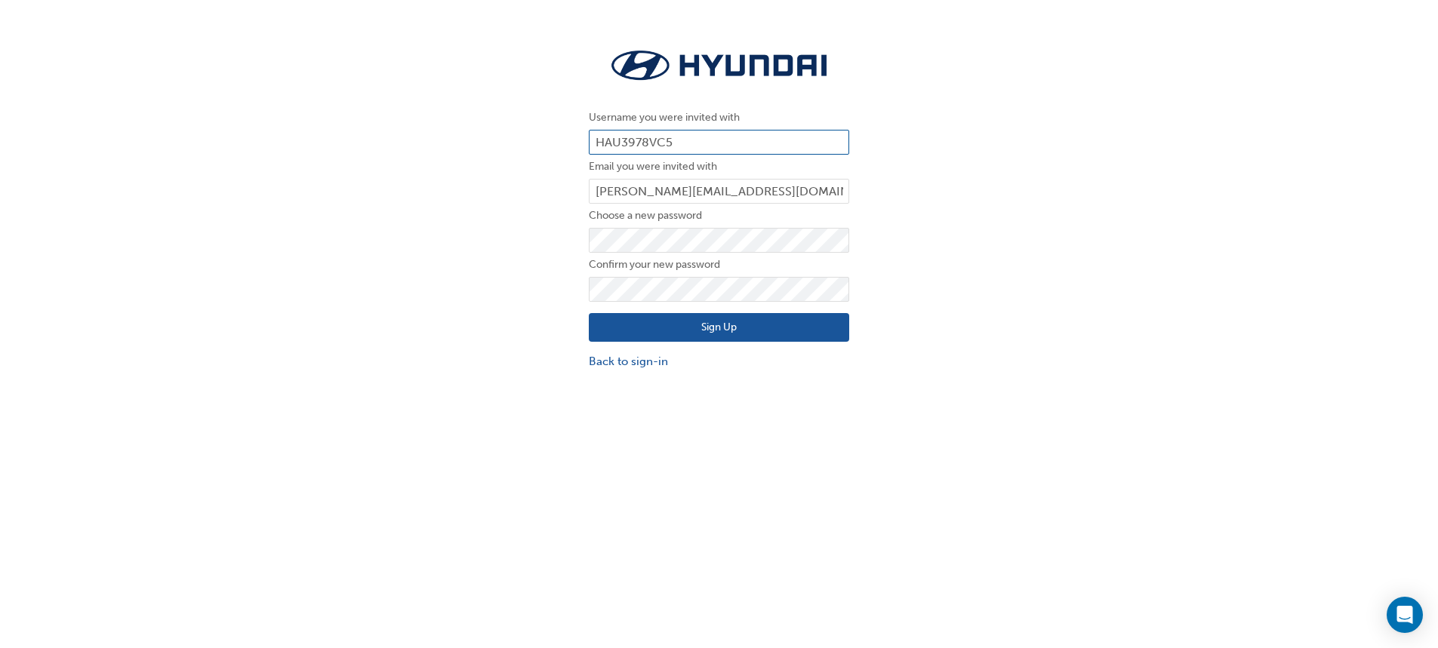
type input "HAU3978VC5"
click at [633, 321] on button "Sign Up" at bounding box center [719, 327] width 260 height 29
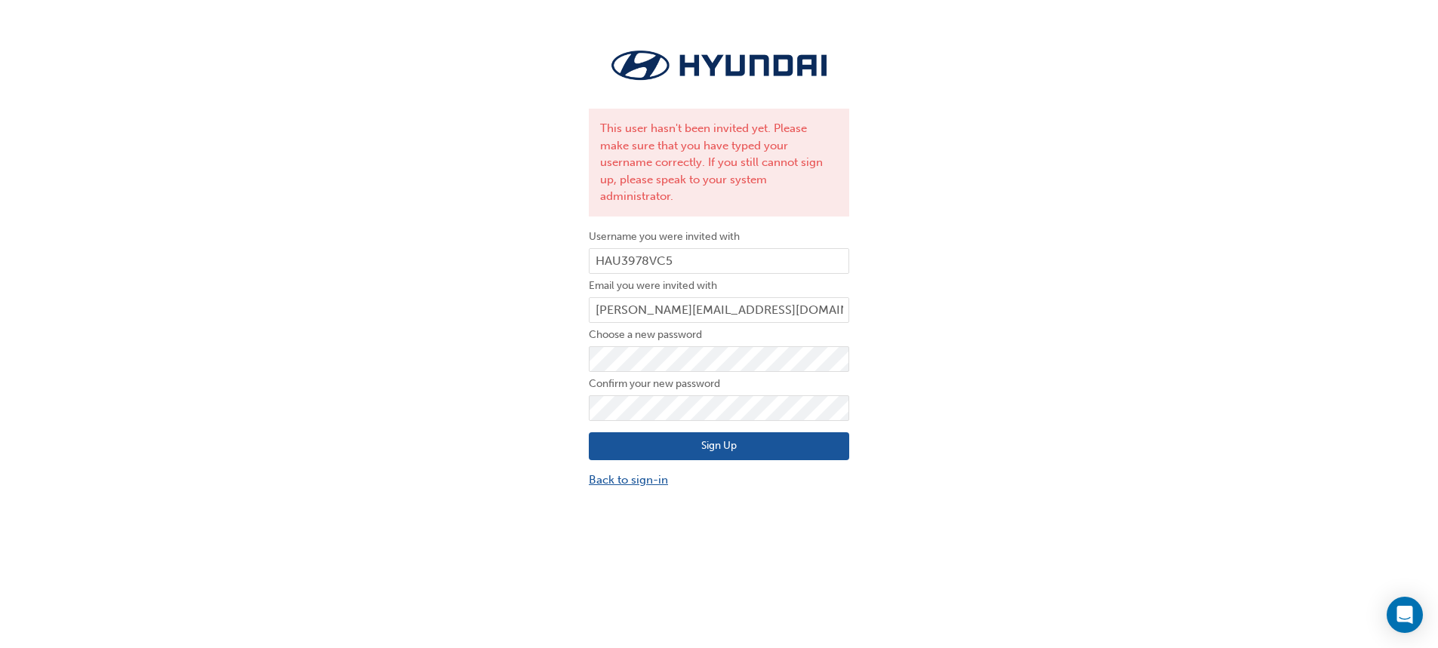
click at [624, 472] on link "Back to sign-in" at bounding box center [719, 480] width 260 height 17
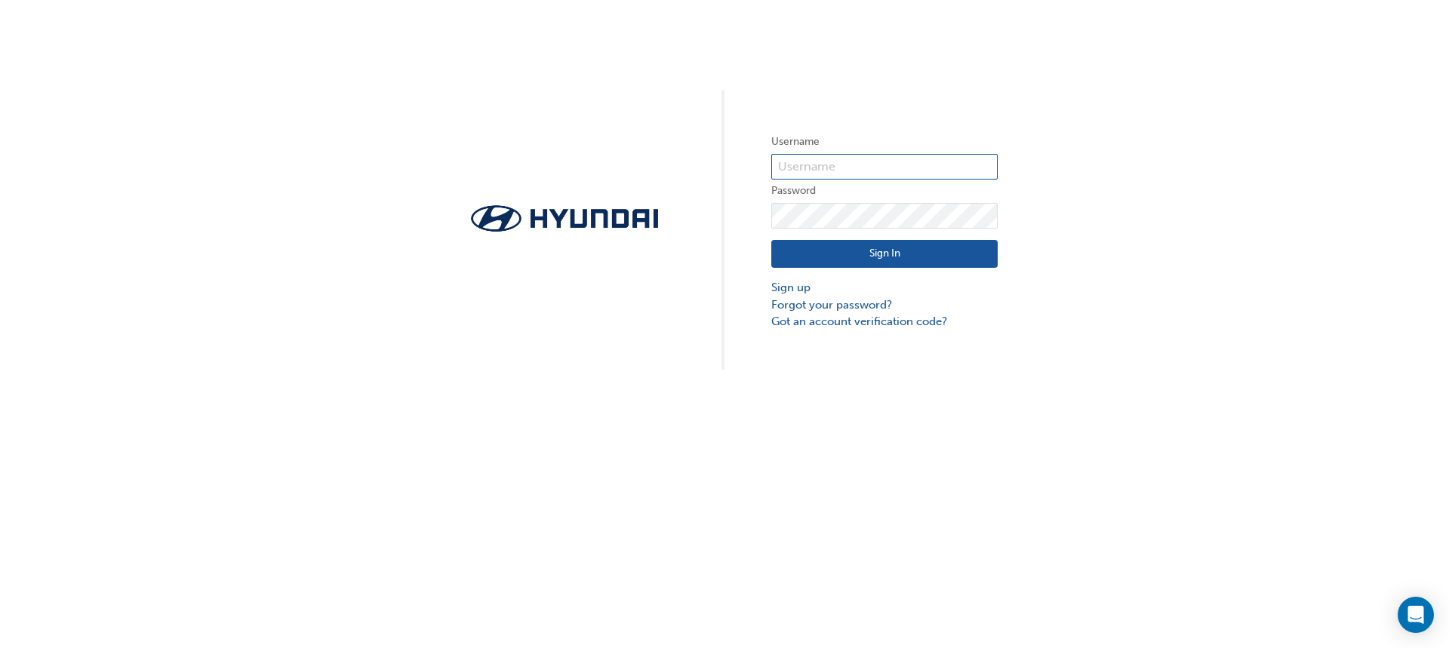
type input "HAU3978VC5"
click at [893, 254] on button "Sign In" at bounding box center [884, 254] width 226 height 29
